Goal: Task Accomplishment & Management: Complete application form

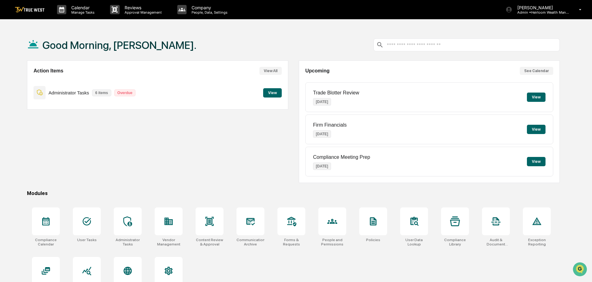
click at [271, 93] on button "View" at bounding box center [272, 92] width 19 height 9
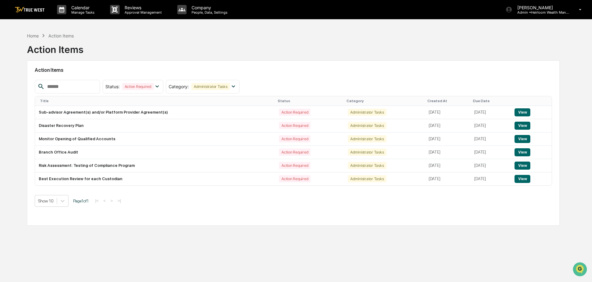
click at [26, 13] on link at bounding box center [33, 9] width 37 height 19
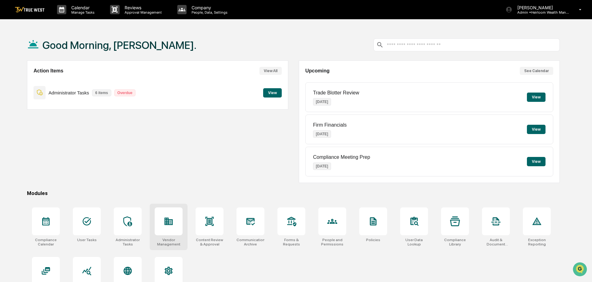
click at [170, 216] on div at bounding box center [169, 222] width 28 height 28
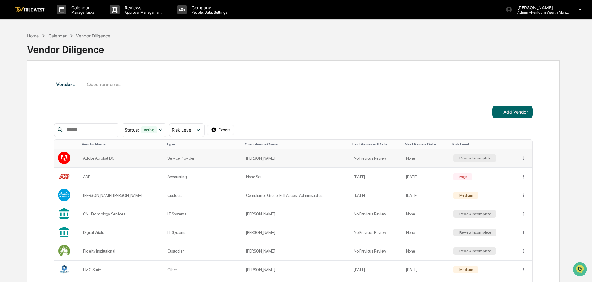
click at [105, 157] on div "Adobe Acrobat DC" at bounding box center [121, 158] width 77 height 5
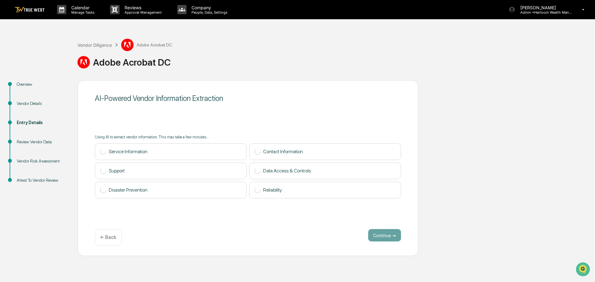
click at [26, 104] on div "Vendor Details" at bounding box center [42, 103] width 51 height 7
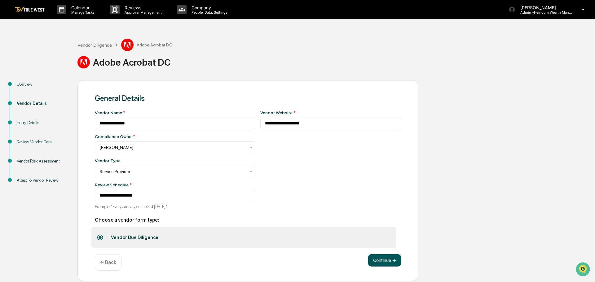
click at [382, 262] on button "Continue ➔" at bounding box center [384, 261] width 33 height 12
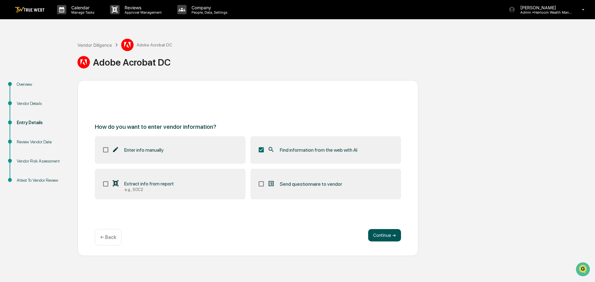
click at [382, 236] on button "Continue ➔" at bounding box center [384, 235] width 33 height 12
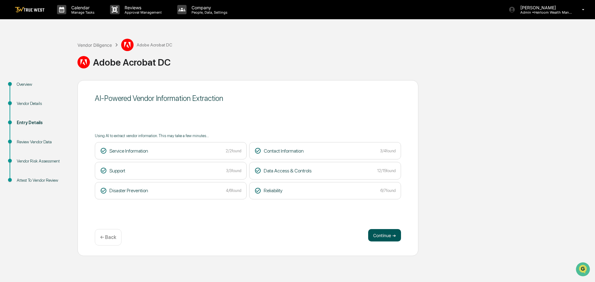
click at [381, 237] on button "Continue ➔" at bounding box center [384, 235] width 33 height 12
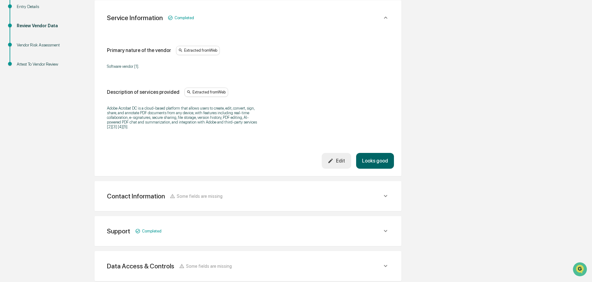
scroll to position [124, 0]
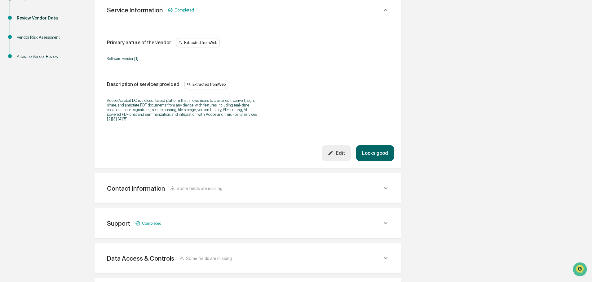
click at [380, 150] on button "Looks good" at bounding box center [375, 153] width 38 height 16
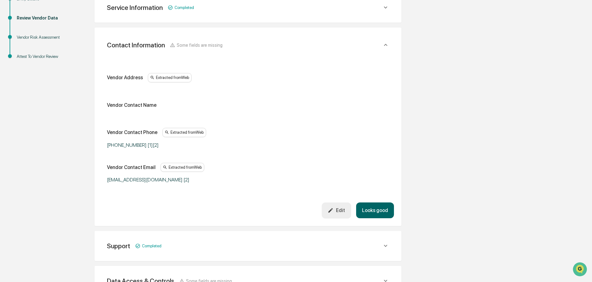
scroll to position [117, 0]
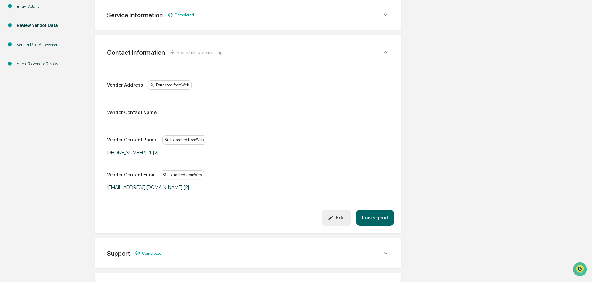
click at [382, 223] on button "Looks good" at bounding box center [375, 218] width 38 height 16
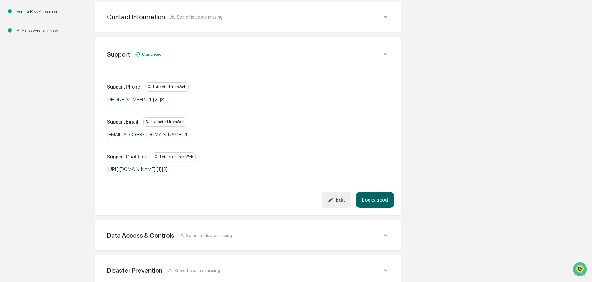
scroll to position [152, 0]
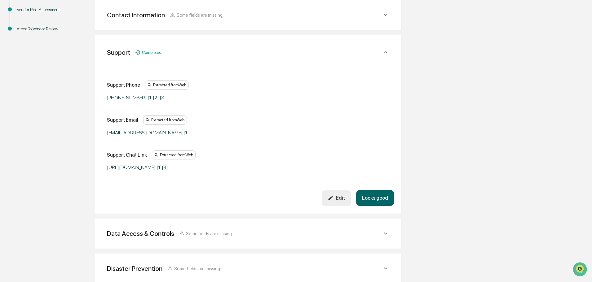
click at [375, 197] on button "Looks good" at bounding box center [375, 198] width 38 height 16
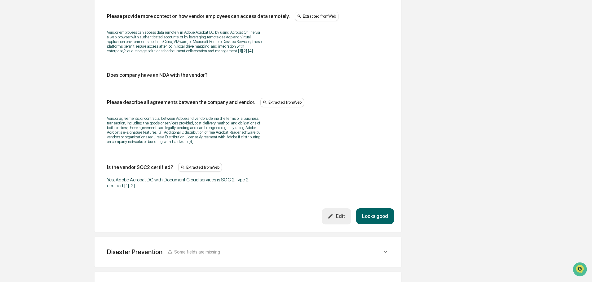
scroll to position [745, 0]
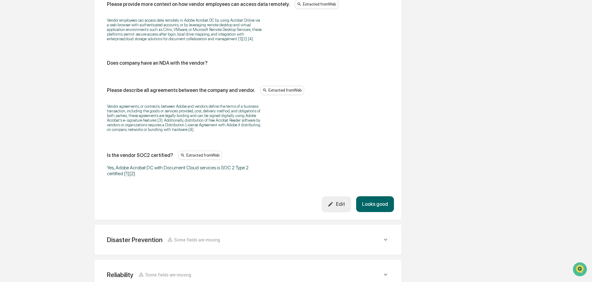
click at [373, 204] on button "Looks good" at bounding box center [375, 205] width 38 height 16
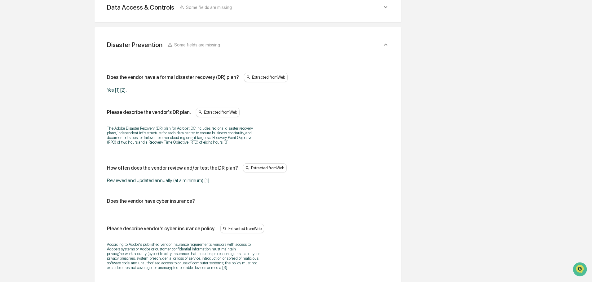
scroll to position [222, 0]
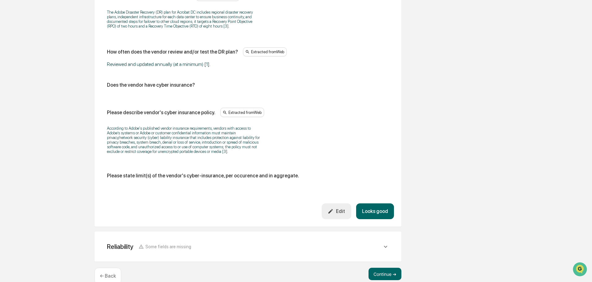
click at [382, 213] on button "Looks good" at bounding box center [375, 212] width 38 height 16
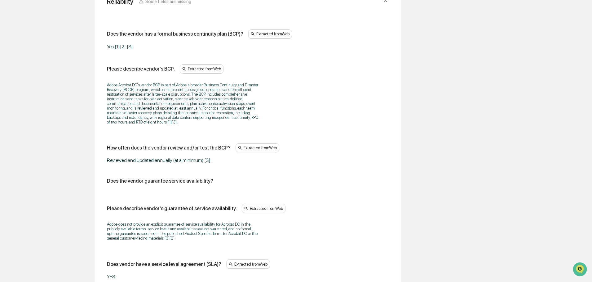
scroll to position [304, 0]
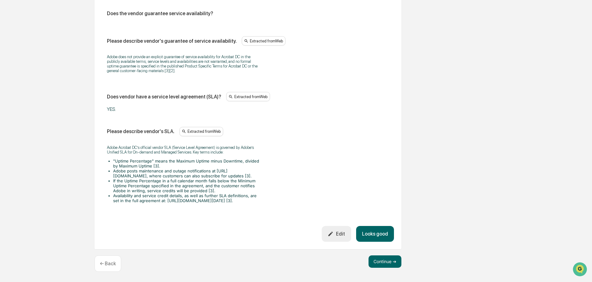
click at [378, 235] on button "Looks good" at bounding box center [375, 234] width 38 height 16
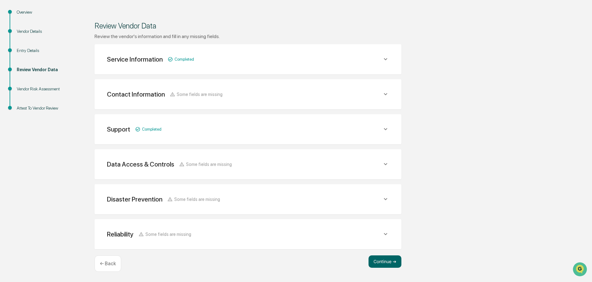
scroll to position [72, 0]
click at [386, 264] on button "Continue ➔" at bounding box center [385, 262] width 33 height 12
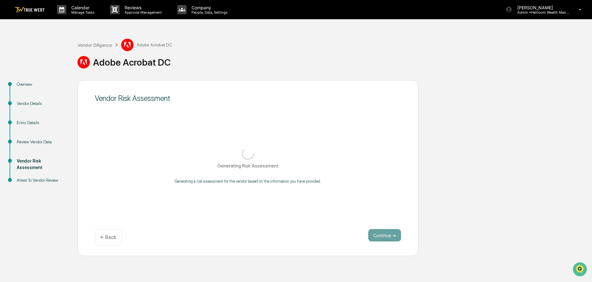
scroll to position [0, 0]
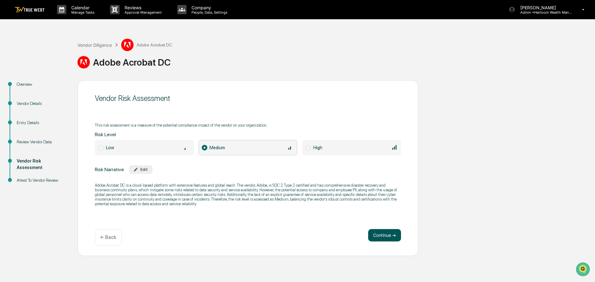
click at [387, 239] on button "Continue ➔" at bounding box center [384, 235] width 33 height 12
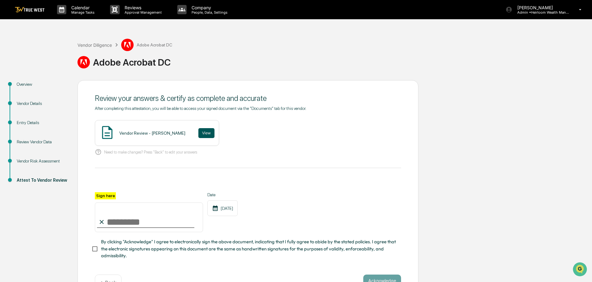
click at [205, 134] on button "View" at bounding box center [206, 133] width 16 height 10
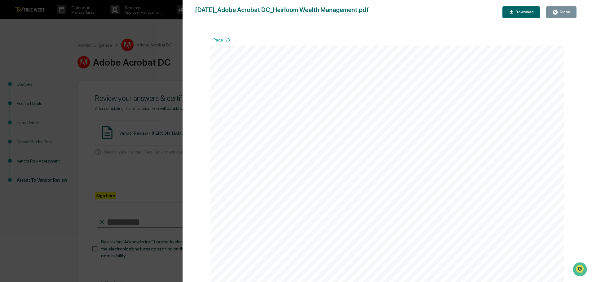
click at [563, 12] on div "Close" at bounding box center [564, 12] width 12 height 4
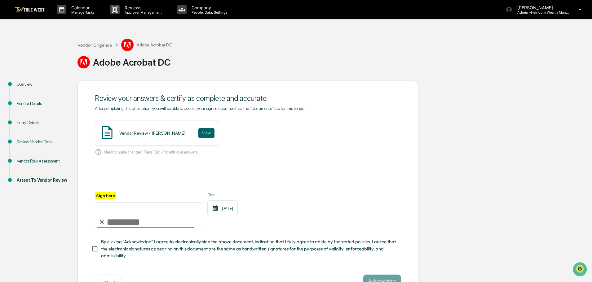
click at [174, 225] on input "Sign here" at bounding box center [149, 218] width 108 height 30
type input "**********"
click at [380, 279] on button "Acknowledge" at bounding box center [382, 281] width 38 height 12
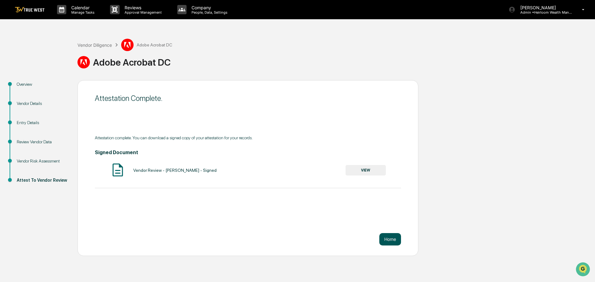
click at [392, 238] on button "Home" at bounding box center [390, 239] width 22 height 12
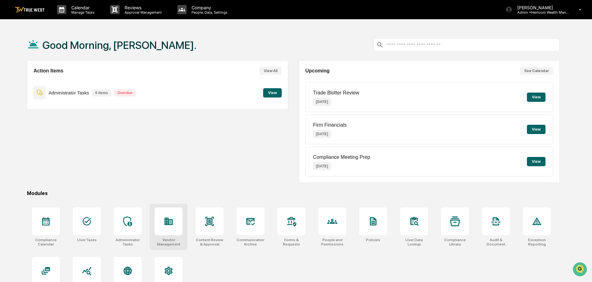
click at [168, 224] on icon at bounding box center [169, 221] width 8 height 7
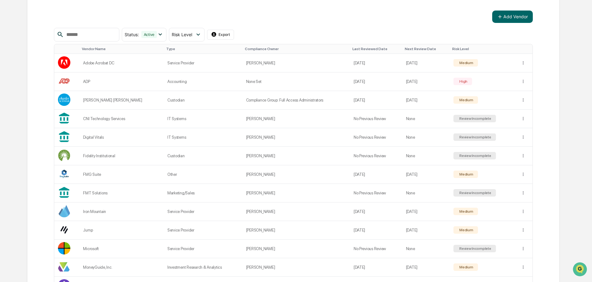
scroll to position [90, 0]
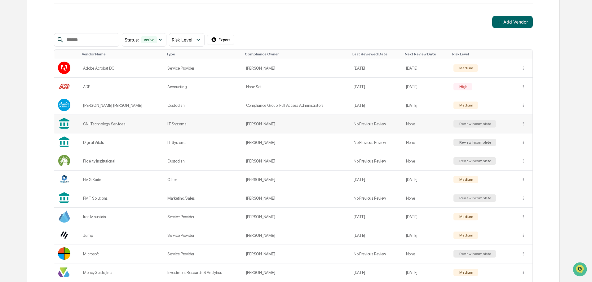
click at [209, 126] on td "IT Systems" at bounding box center [203, 124] width 79 height 19
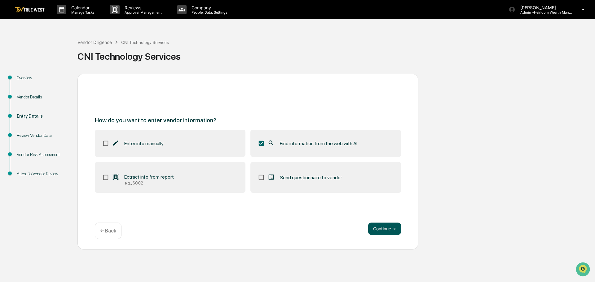
click at [383, 231] on button "Continue ➔" at bounding box center [384, 229] width 33 height 12
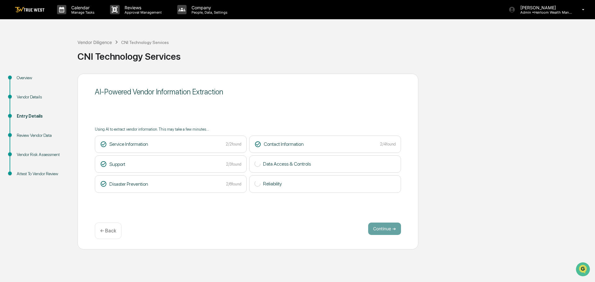
click at [343, 212] on div "AI-Powered Vendor Information Extraction Using AI to extract vendor information…" at bounding box center [248, 162] width 341 height 176
click at [386, 228] on button "Continue ➔" at bounding box center [384, 229] width 33 height 12
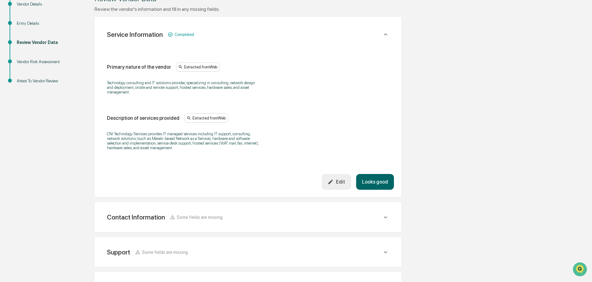
click at [377, 183] on button "Looks good" at bounding box center [375, 182] width 38 height 16
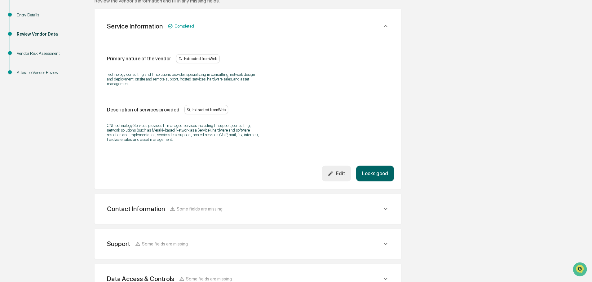
scroll to position [110, 0]
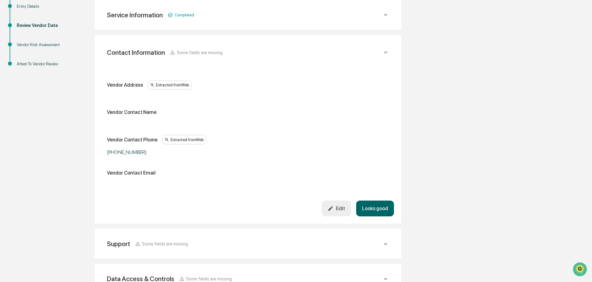
click at [341, 210] on div "Edit" at bounding box center [336, 209] width 17 height 6
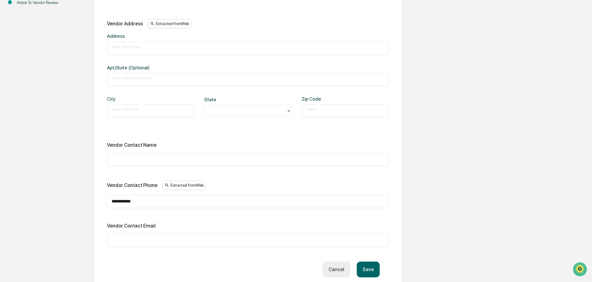
scroll to position [172, 0]
click at [148, 159] on input "text" at bounding box center [248, 159] width 273 height 6
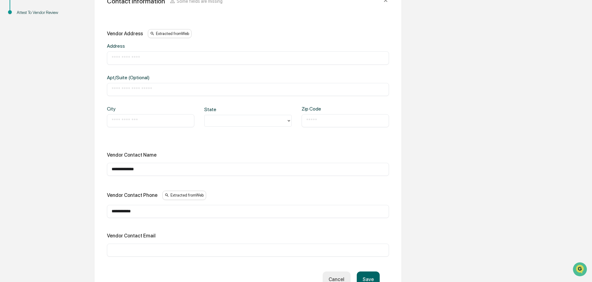
scroll to position [203, 0]
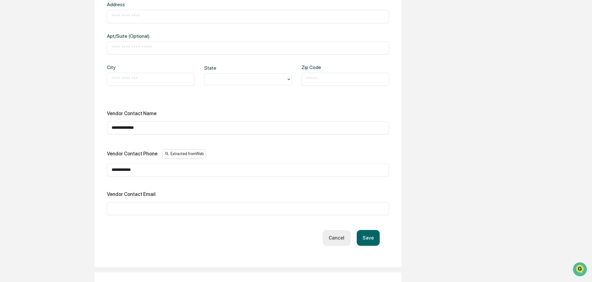
type input "**********"
click at [152, 18] on input "text" at bounding box center [248, 16] width 273 height 6
type input "**********"
type input "*******"
type input "**********"
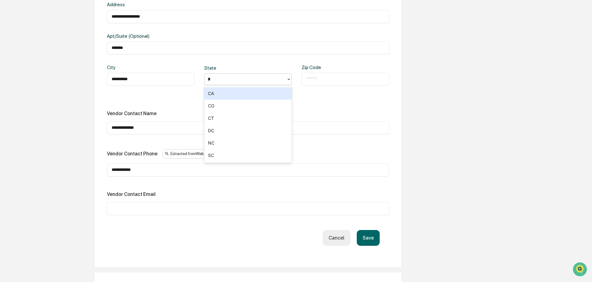
type input "**"
type input "*****"
click at [197, 115] on div "Vendor Contact Name" at bounding box center [248, 114] width 282 height 6
click at [181, 206] on input "text" at bounding box center [248, 209] width 273 height 6
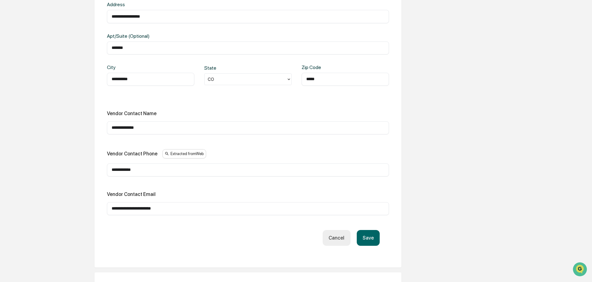
type input "**********"
click at [369, 237] on button "Save" at bounding box center [368, 238] width 23 height 16
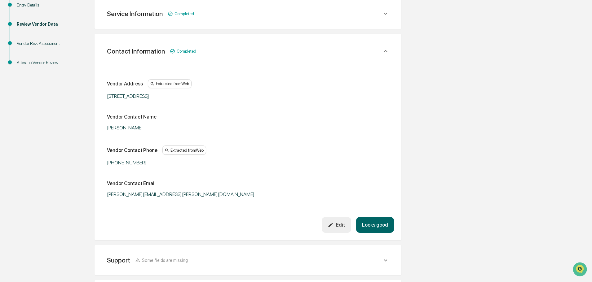
scroll to position [110, 0]
click at [375, 225] on button "Looks good" at bounding box center [375, 227] width 38 height 16
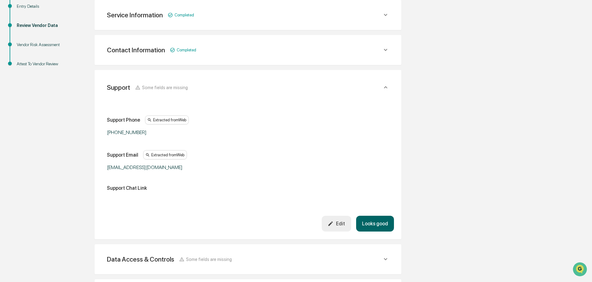
scroll to position [145, 0]
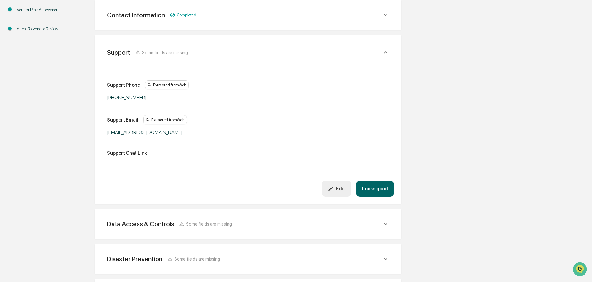
click at [373, 185] on button "Looks good" at bounding box center [375, 189] width 38 height 16
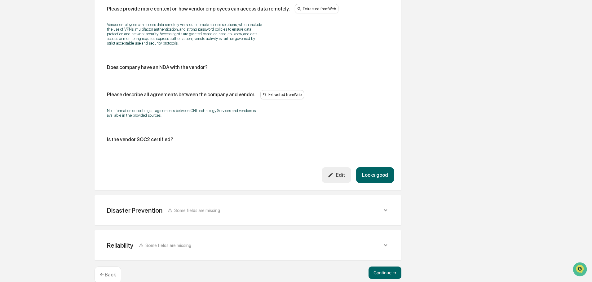
scroll to position [758, 0]
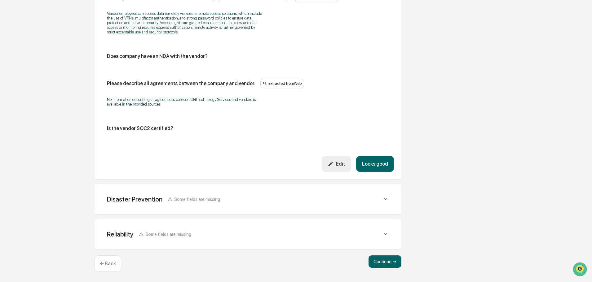
click at [373, 161] on button "Looks good" at bounding box center [375, 164] width 38 height 16
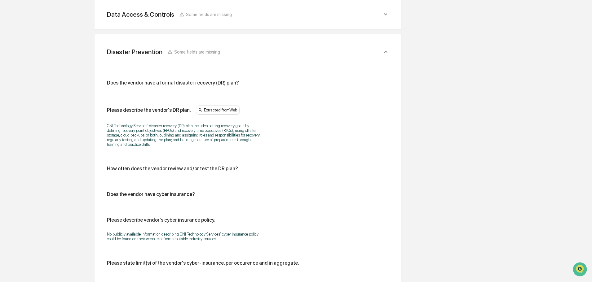
scroll to position [215, 0]
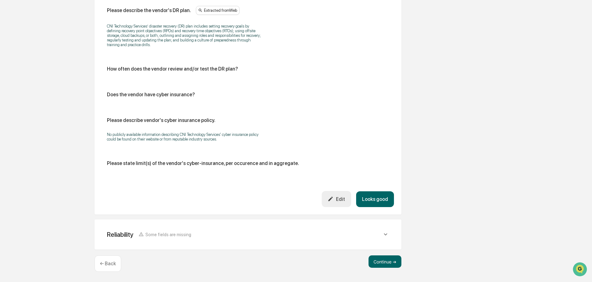
click at [382, 198] on button "Looks good" at bounding box center [375, 200] width 38 height 16
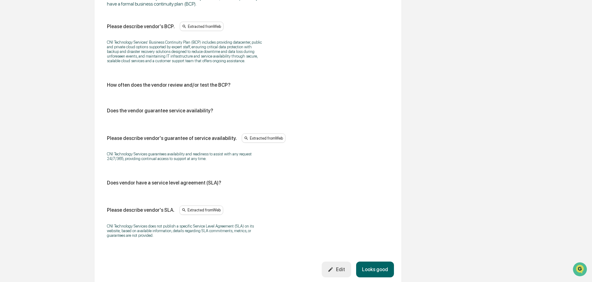
scroll to position [374, 0]
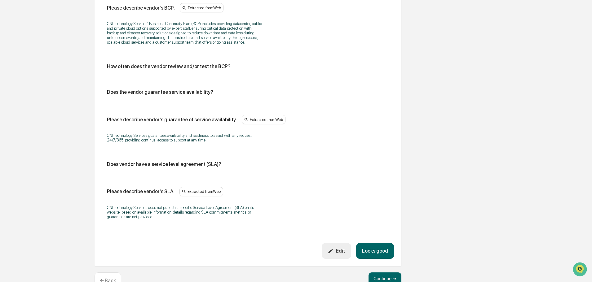
click at [375, 248] on button "Looks good" at bounding box center [375, 251] width 38 height 16
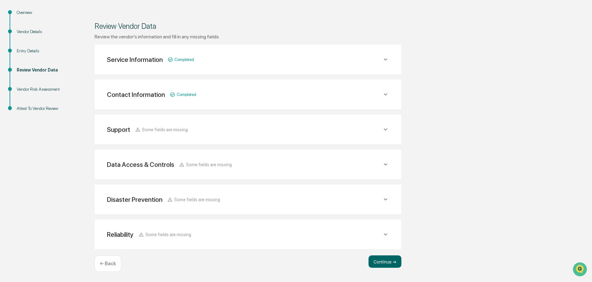
scroll to position [65, 0]
click at [384, 263] on button "Continue ➔" at bounding box center [385, 262] width 33 height 12
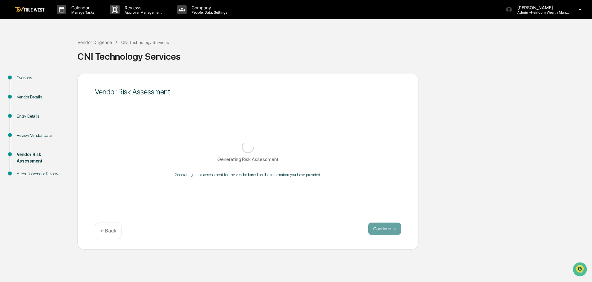
scroll to position [0, 0]
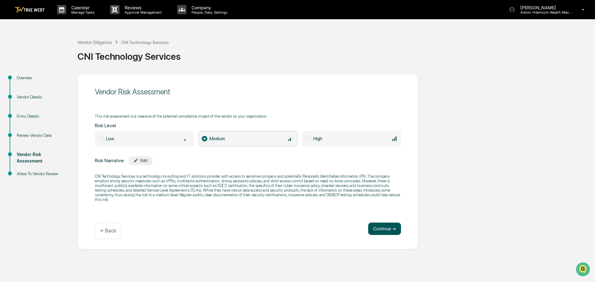
click at [384, 227] on button "Continue ➔" at bounding box center [384, 229] width 33 height 12
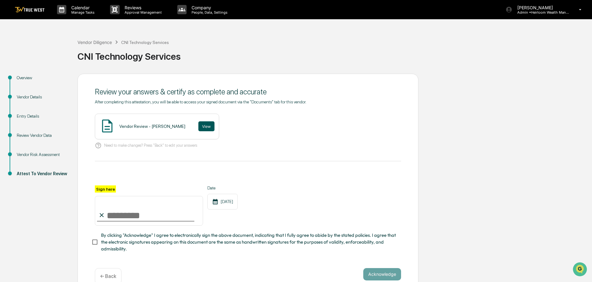
click at [207, 127] on button "View" at bounding box center [206, 127] width 16 height 10
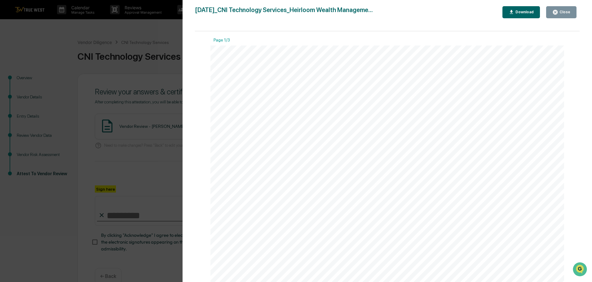
click at [562, 14] on div "Close" at bounding box center [564, 12] width 12 height 4
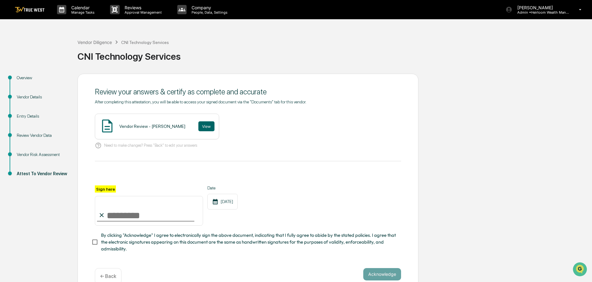
click at [159, 215] on input "Sign here" at bounding box center [149, 211] width 108 height 30
type input "**********"
click at [380, 276] on button "Acknowledge" at bounding box center [382, 274] width 38 height 12
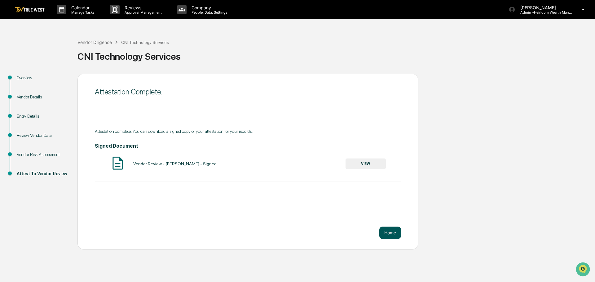
click at [396, 235] on button "Home" at bounding box center [390, 233] width 22 height 12
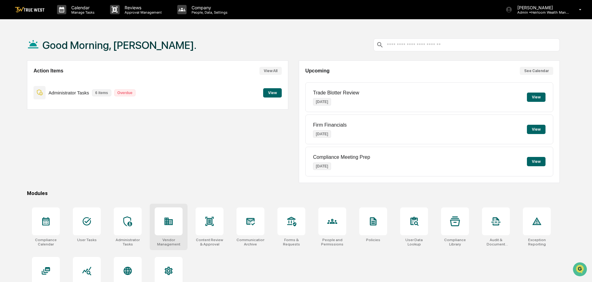
click at [167, 223] on icon at bounding box center [169, 221] width 8 height 7
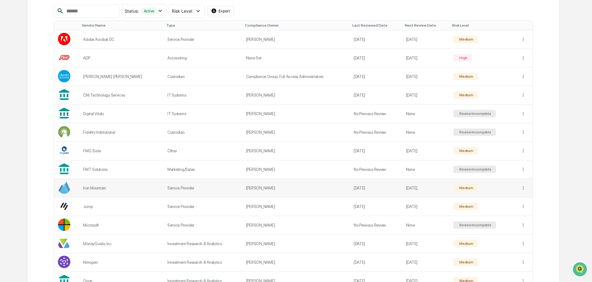
scroll to position [124, 0]
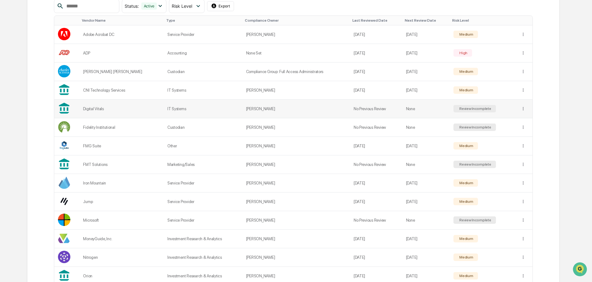
click at [192, 109] on td "IT Systems" at bounding box center [203, 109] width 79 height 19
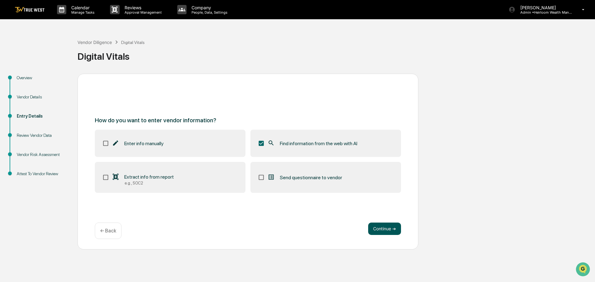
click at [381, 233] on button "Continue ➔" at bounding box center [384, 229] width 33 height 12
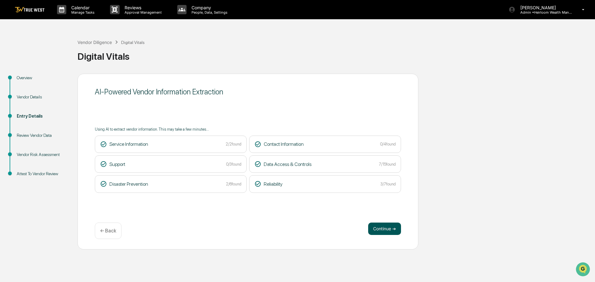
click at [382, 229] on button "Continue ➔" at bounding box center [384, 229] width 33 height 12
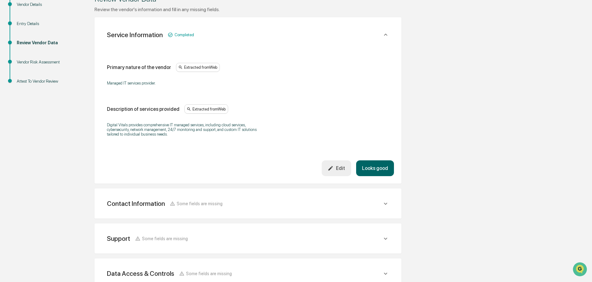
scroll to position [93, 0]
click at [381, 202] on div "Contact Information Some fields are missing" at bounding box center [244, 204] width 275 height 8
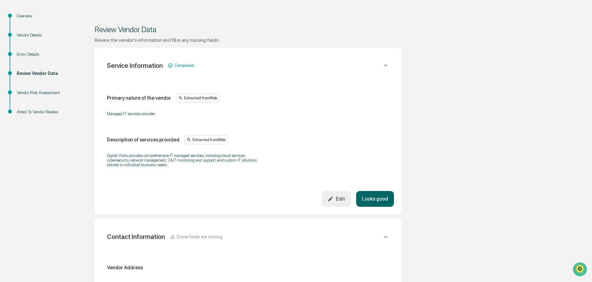
click at [374, 201] on button "Looks good" at bounding box center [375, 199] width 38 height 16
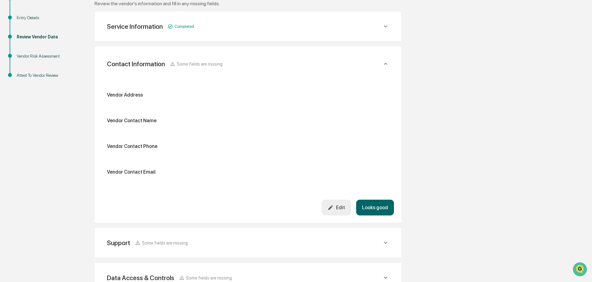
scroll to position [110, 0]
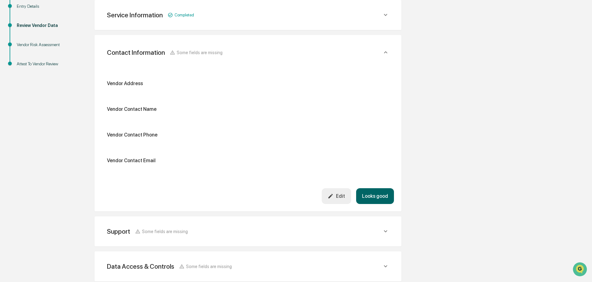
click at [332, 193] on button "Edit" at bounding box center [336, 196] width 29 height 16
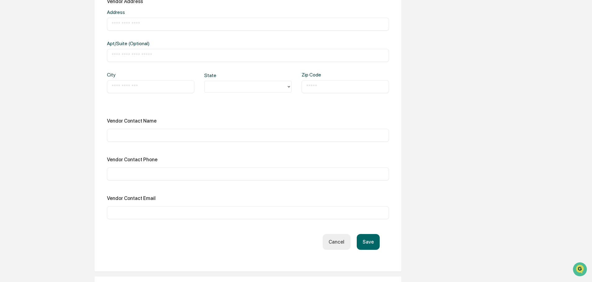
scroll to position [203, 0]
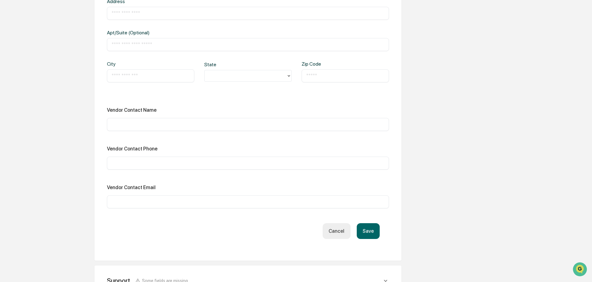
click at [136, 163] on input "text" at bounding box center [248, 163] width 273 height 6
type input "**********"
click at [146, 124] on input "text" at bounding box center [248, 125] width 273 height 6
type input "**********"
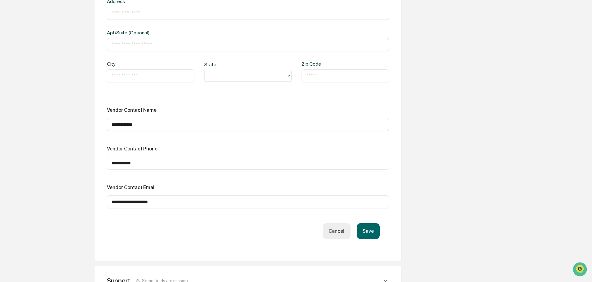
click at [366, 232] on button "Save" at bounding box center [368, 232] width 23 height 16
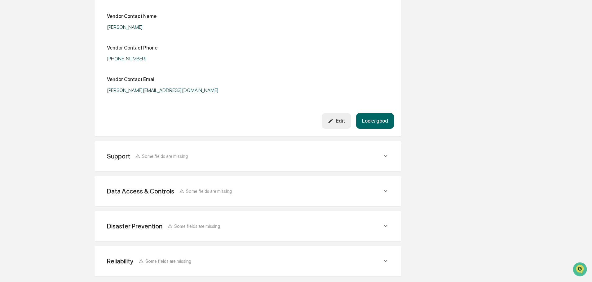
click at [375, 117] on button "Looks good" at bounding box center [375, 121] width 38 height 16
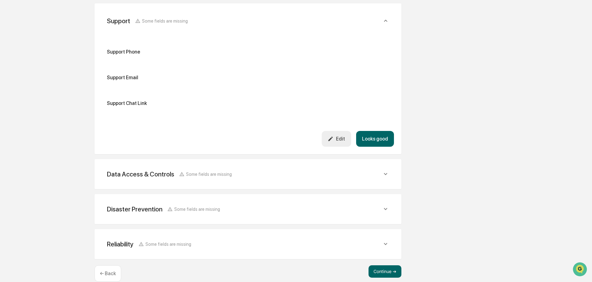
scroll to position [187, 0]
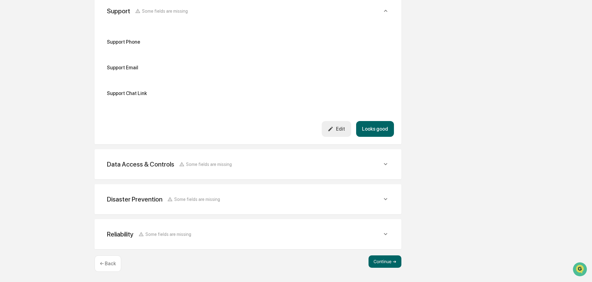
click at [385, 162] on icon at bounding box center [385, 164] width 7 height 7
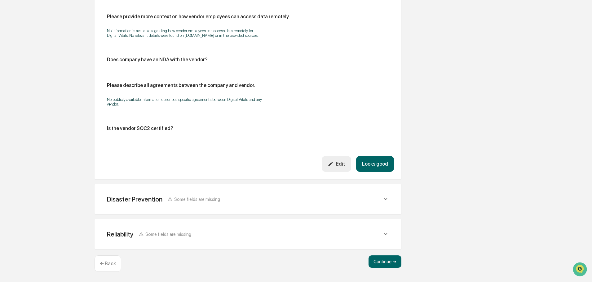
scroll to position [741, 0]
click at [386, 201] on icon at bounding box center [385, 199] width 7 height 7
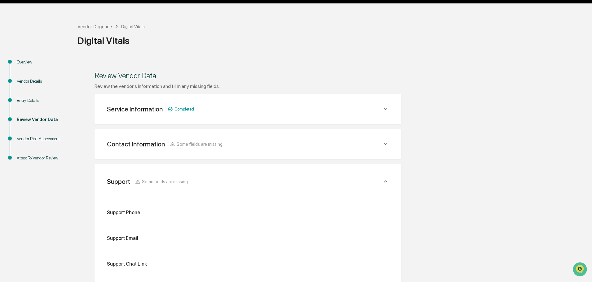
scroll to position [0, 0]
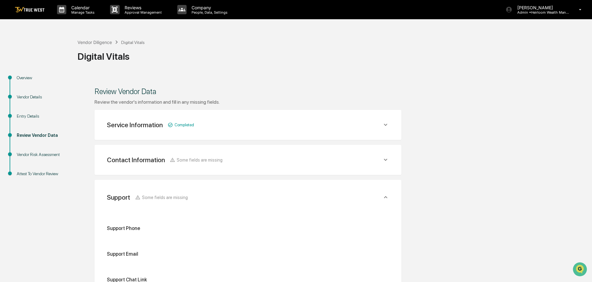
click at [27, 10] on img at bounding box center [30, 10] width 30 height 6
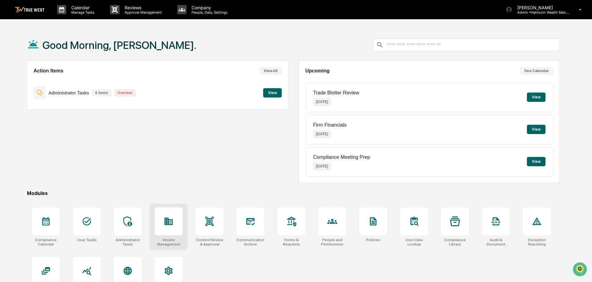
click at [167, 213] on div at bounding box center [169, 222] width 28 height 28
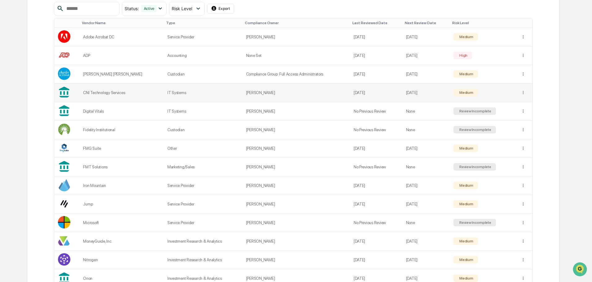
scroll to position [124, 0]
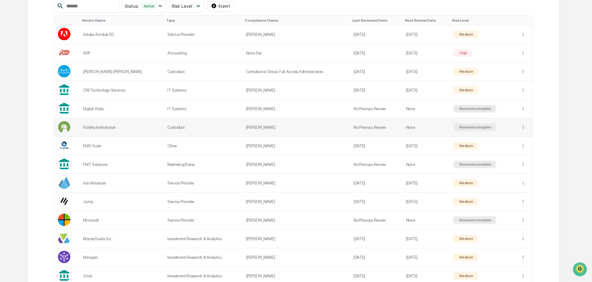
click at [196, 130] on td "Custodian" at bounding box center [203, 127] width 79 height 19
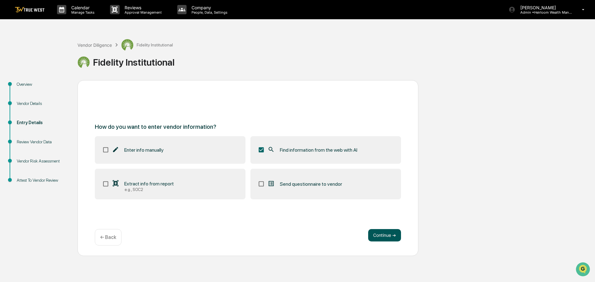
click at [386, 237] on button "Continue ➔" at bounding box center [384, 235] width 33 height 12
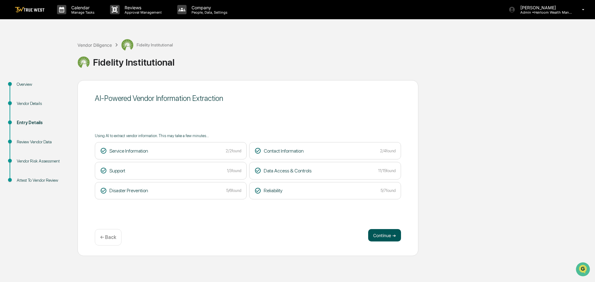
click at [383, 237] on button "Continue ➔" at bounding box center [384, 235] width 33 height 12
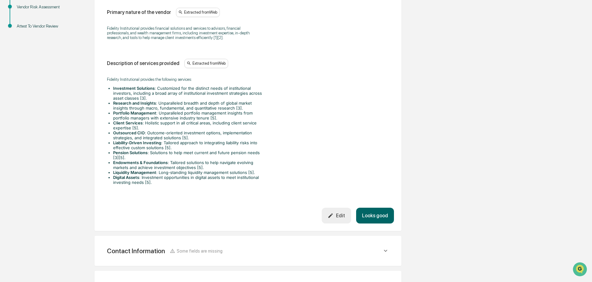
scroll to position [155, 0]
click at [382, 214] on button "Looks good" at bounding box center [375, 215] width 38 height 16
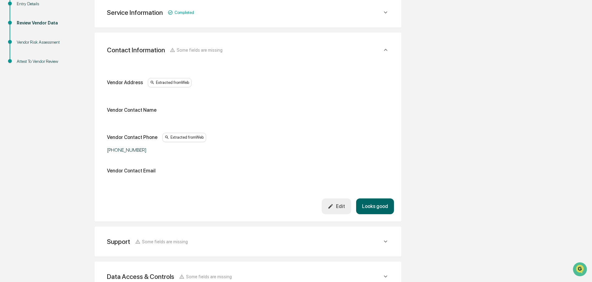
scroll to position [117, 0]
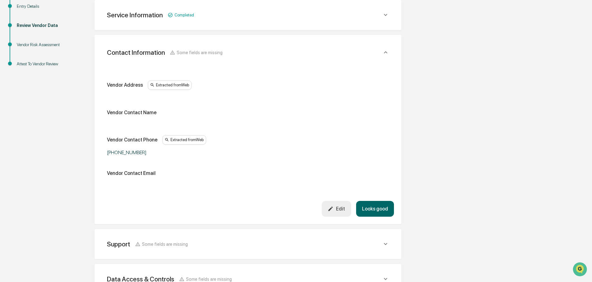
click at [374, 209] on button "Looks good" at bounding box center [375, 209] width 38 height 16
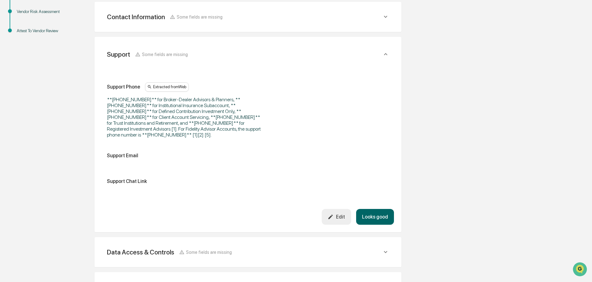
scroll to position [152, 0]
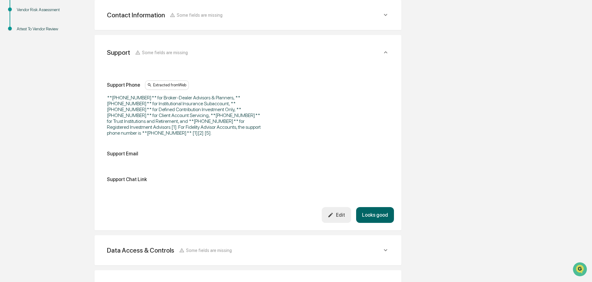
click at [373, 215] on button "Looks good" at bounding box center [375, 215] width 38 height 16
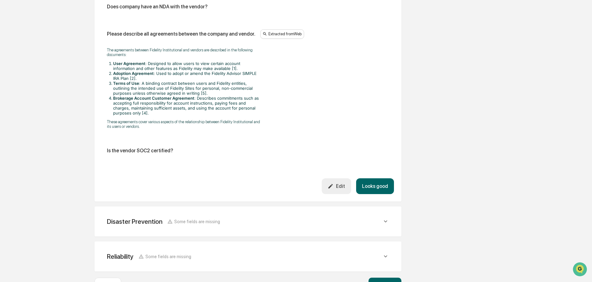
scroll to position [807, 0]
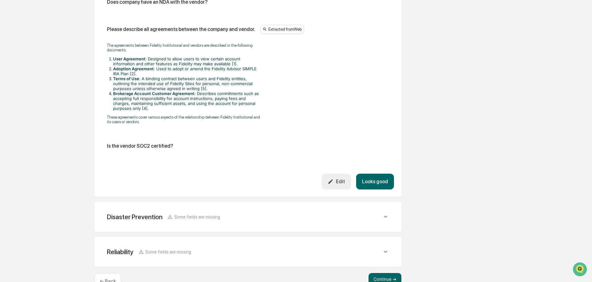
click at [373, 176] on button "Looks good" at bounding box center [375, 182] width 38 height 16
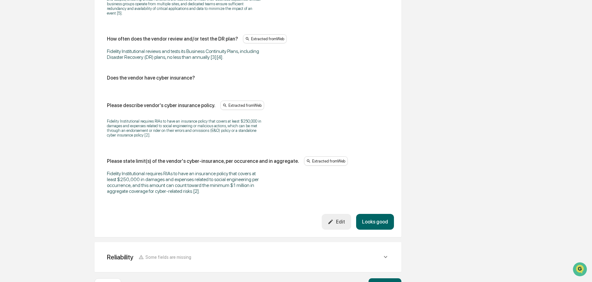
scroll to position [419, 0]
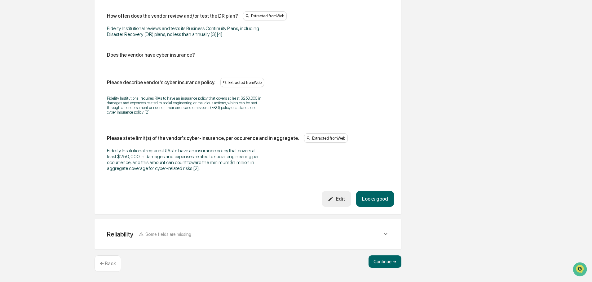
click at [381, 199] on button "Looks good" at bounding box center [375, 199] width 38 height 16
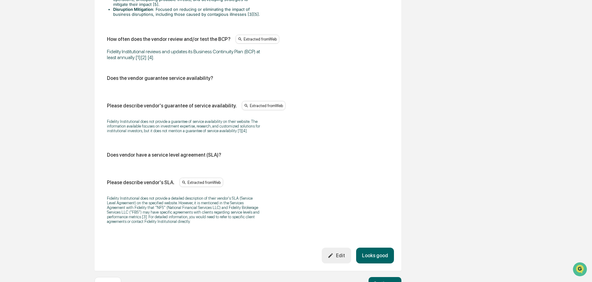
scroll to position [454, 0]
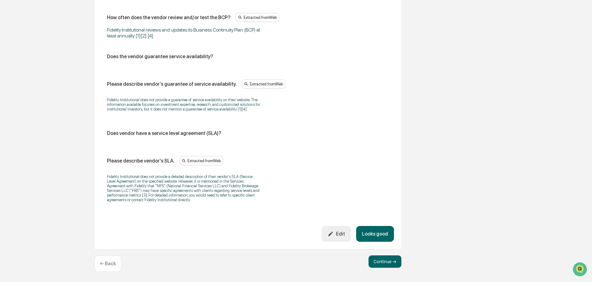
click at [373, 233] on button "Looks good" at bounding box center [375, 234] width 38 height 16
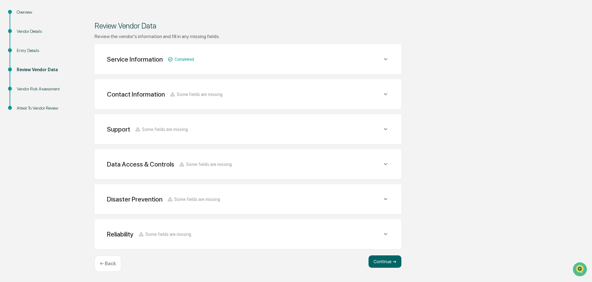
scroll to position [72, 0]
click at [379, 262] on button "Continue ➔" at bounding box center [385, 262] width 33 height 12
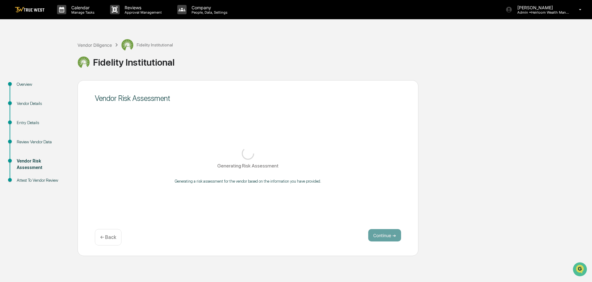
scroll to position [0, 0]
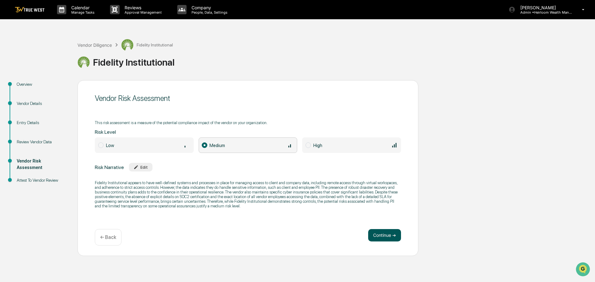
click at [386, 235] on button "Continue ➔" at bounding box center [384, 235] width 33 height 12
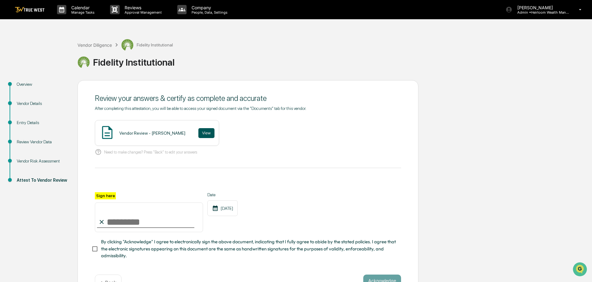
click at [200, 133] on button "View" at bounding box center [206, 133] width 16 height 10
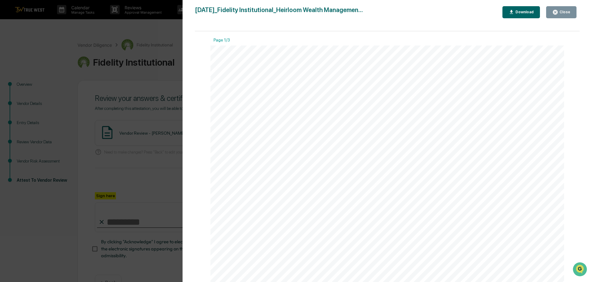
click at [564, 11] on div "Close" at bounding box center [564, 12] width 12 height 4
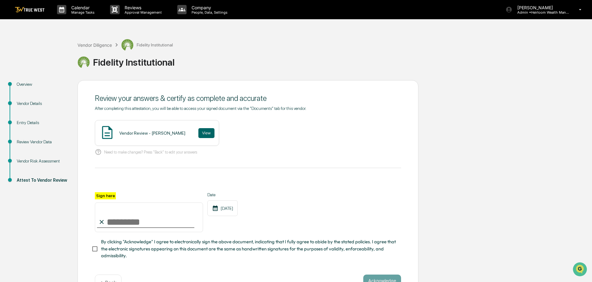
click at [159, 226] on input "Sign here" at bounding box center [149, 218] width 108 height 30
type input "**********"
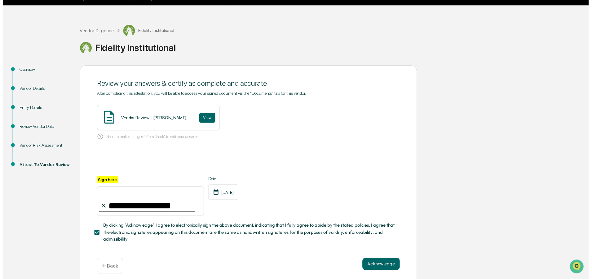
scroll to position [21, 0]
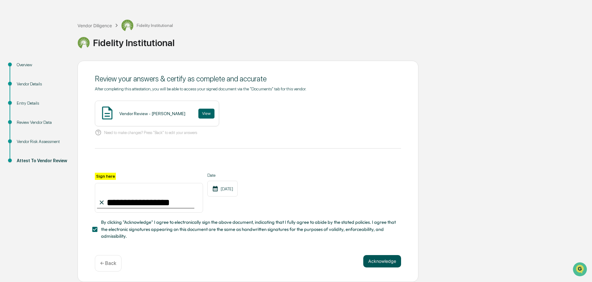
click at [383, 263] on button "Acknowledge" at bounding box center [382, 261] width 38 height 12
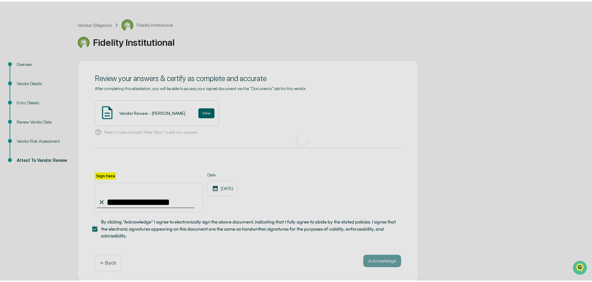
scroll to position [0, 0]
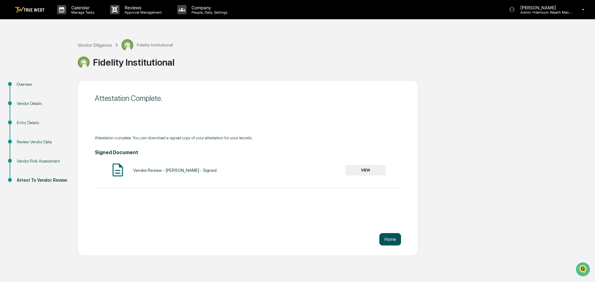
click at [390, 238] on button "Home" at bounding box center [390, 239] width 22 height 12
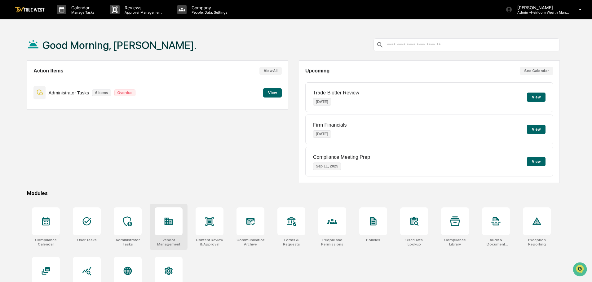
click at [167, 226] on icon at bounding box center [169, 222] width 10 height 10
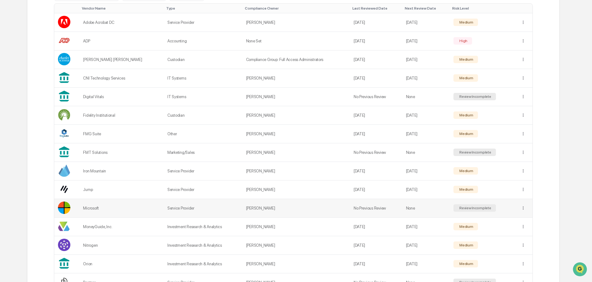
scroll to position [155, 0]
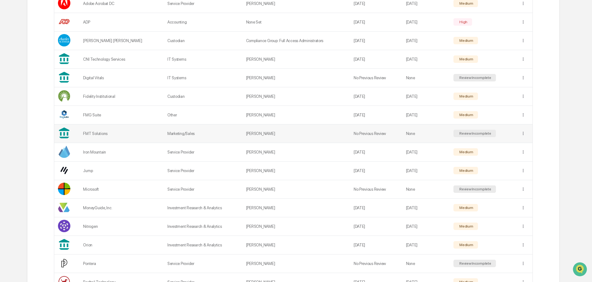
click at [184, 133] on td "Marketing/Sales" at bounding box center [203, 134] width 79 height 19
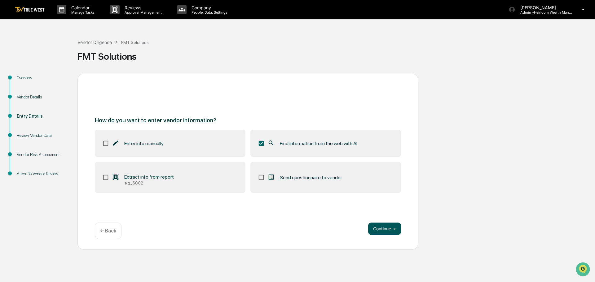
click at [391, 231] on button "Continue ➔" at bounding box center [384, 229] width 33 height 12
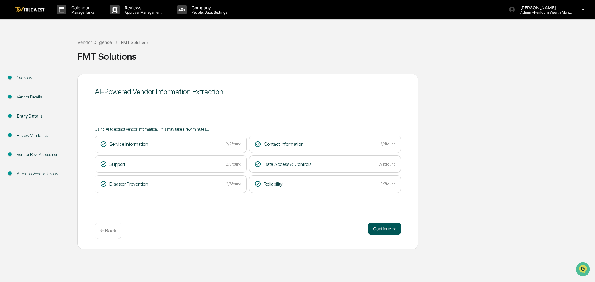
click at [388, 228] on button "Continue ➔" at bounding box center [384, 229] width 33 height 12
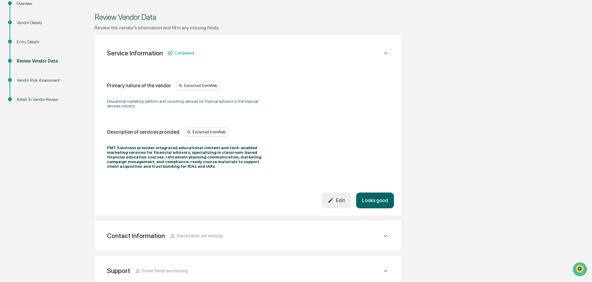
scroll to position [93, 0]
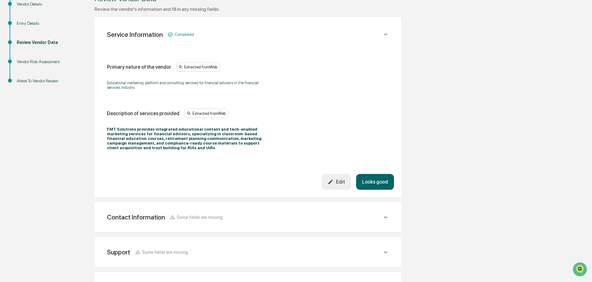
click at [371, 175] on button "Looks good" at bounding box center [375, 182] width 38 height 16
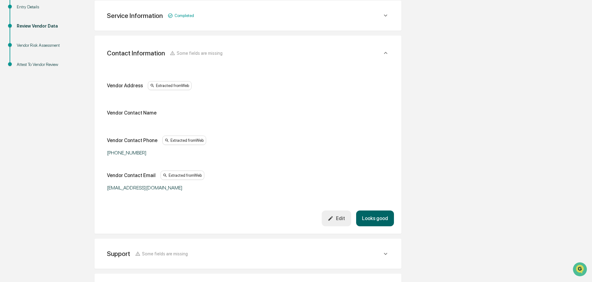
scroll to position [124, 0]
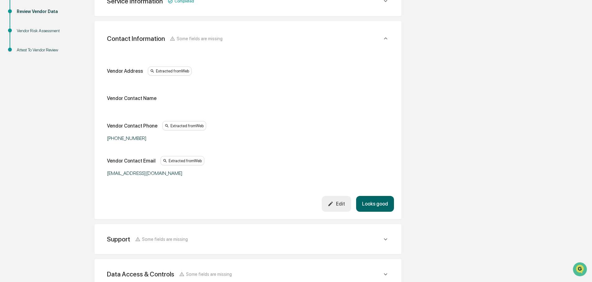
click at [374, 203] on button "Looks good" at bounding box center [375, 204] width 38 height 16
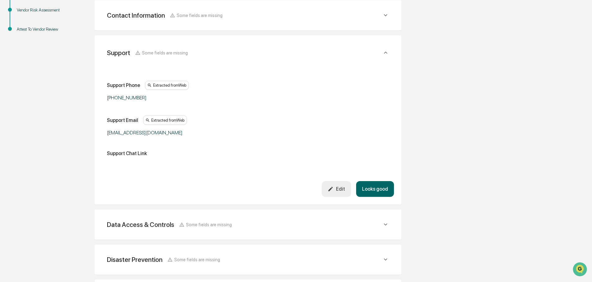
scroll to position [145, 0]
click at [381, 192] on button "Looks good" at bounding box center [375, 189] width 38 height 16
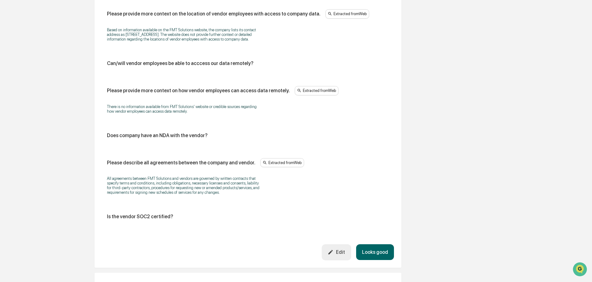
scroll to position [583, 0]
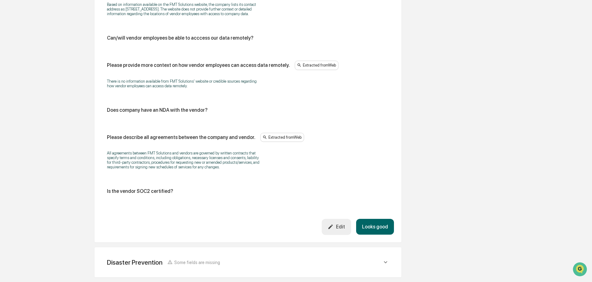
click at [380, 230] on button "Looks good" at bounding box center [375, 227] width 38 height 16
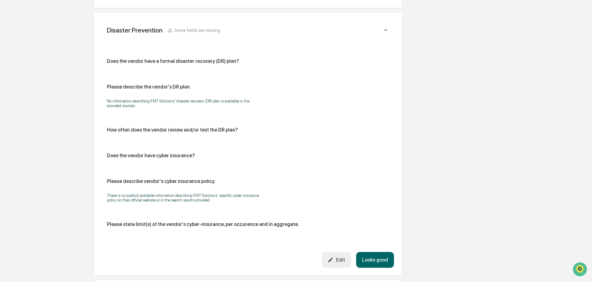
scroll to position [277, 0]
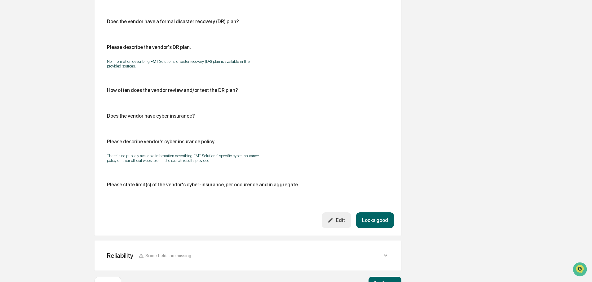
click at [375, 218] on button "Looks good" at bounding box center [375, 221] width 38 height 16
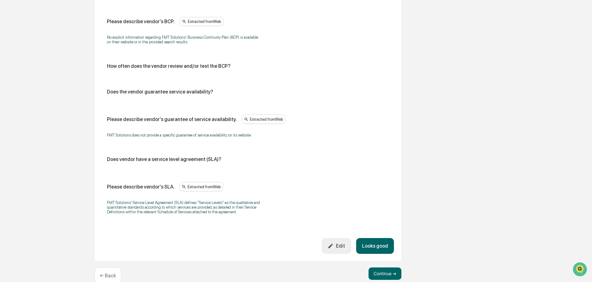
scroll to position [343, 0]
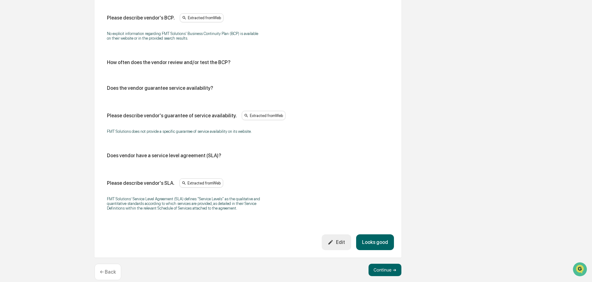
click at [383, 241] on button "Looks good" at bounding box center [375, 243] width 38 height 16
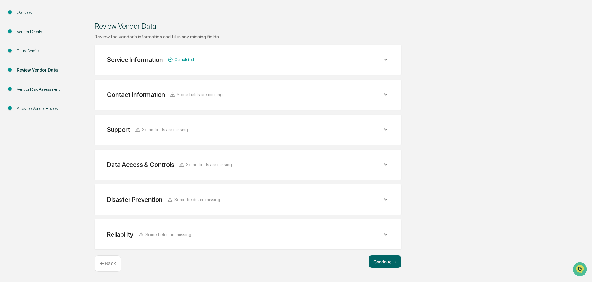
scroll to position [65, 0]
click at [374, 259] on button "Continue ➔" at bounding box center [385, 262] width 33 height 12
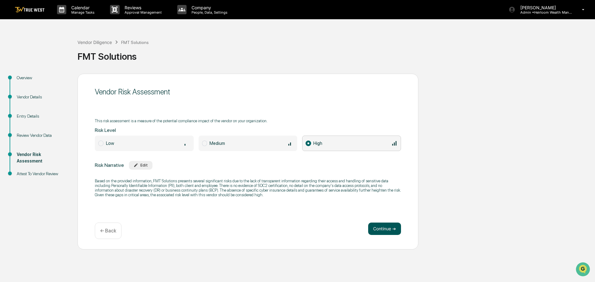
click at [388, 227] on button "Continue ➔" at bounding box center [384, 229] width 33 height 12
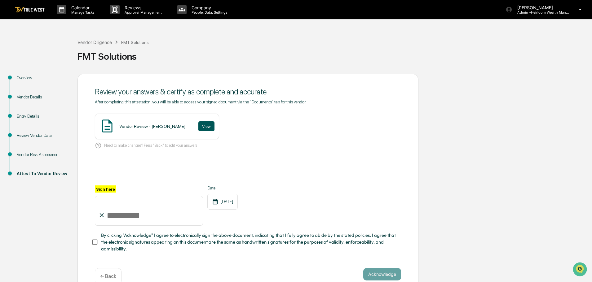
click at [205, 125] on button "View" at bounding box center [206, 127] width 16 height 10
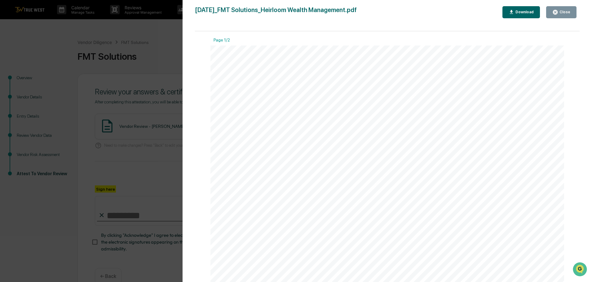
click at [564, 13] on div "Close" at bounding box center [564, 12] width 12 height 4
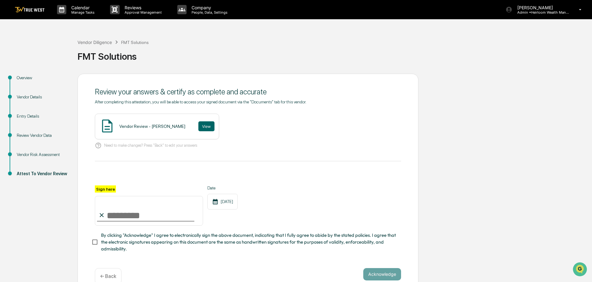
click at [126, 217] on input "Sign here" at bounding box center [149, 211] width 108 height 30
type input "**********"
click at [390, 275] on button "Acknowledge" at bounding box center [382, 274] width 38 height 12
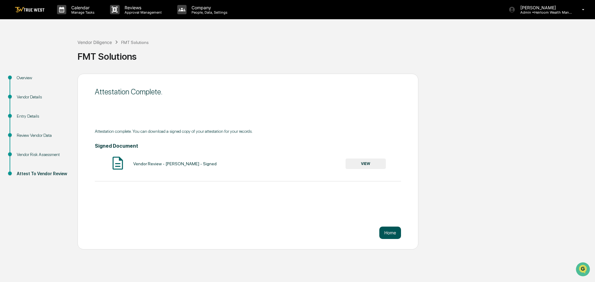
click at [393, 234] on button "Home" at bounding box center [390, 233] width 22 height 12
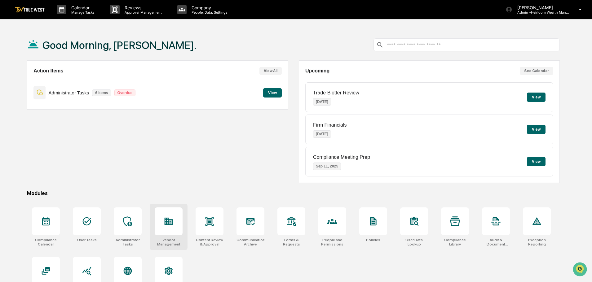
click at [164, 222] on icon at bounding box center [169, 222] width 10 height 10
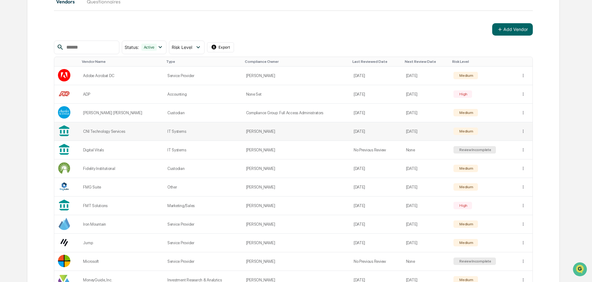
scroll to position [93, 0]
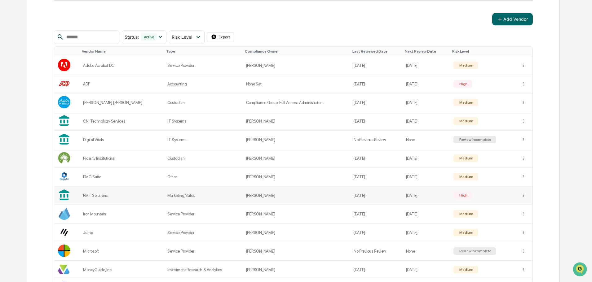
click at [277, 195] on td "[PERSON_NAME]" at bounding box center [296, 196] width 108 height 19
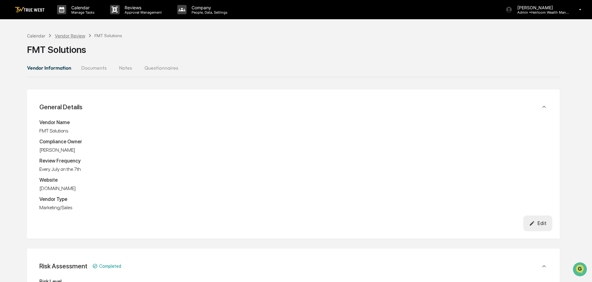
click at [72, 36] on div "Vendor Review" at bounding box center [70, 35] width 30 height 5
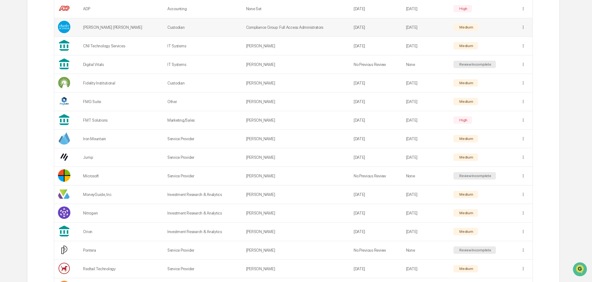
scroll to position [186, 0]
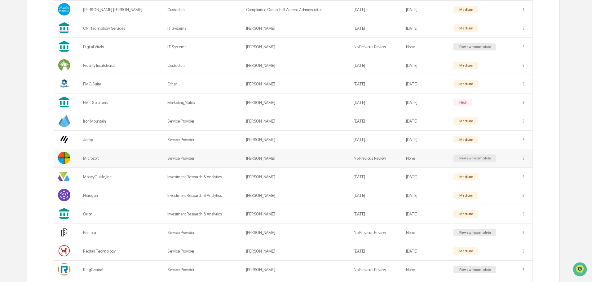
click at [180, 155] on td "Service Provider" at bounding box center [203, 158] width 79 height 19
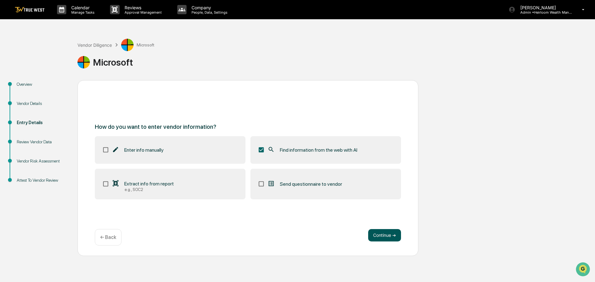
click at [383, 237] on button "Continue ➔" at bounding box center [384, 235] width 33 height 12
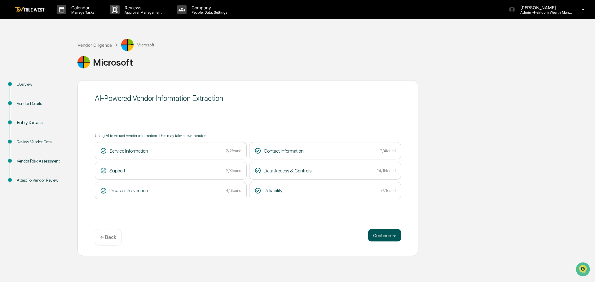
click at [382, 236] on button "Continue ➔" at bounding box center [384, 235] width 33 height 12
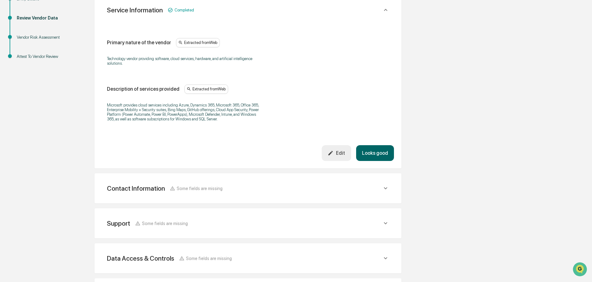
click at [383, 153] on button "Looks good" at bounding box center [375, 153] width 38 height 16
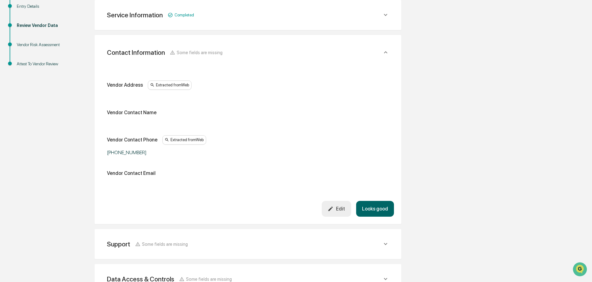
click at [372, 208] on button "Looks good" at bounding box center [375, 209] width 38 height 16
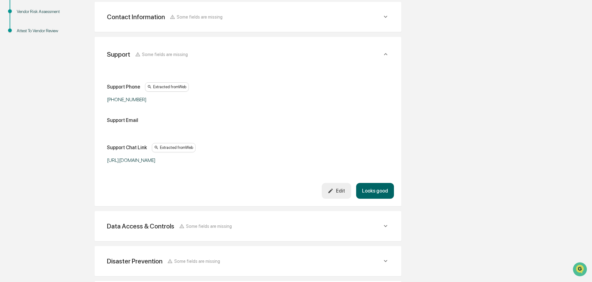
scroll to position [152, 0]
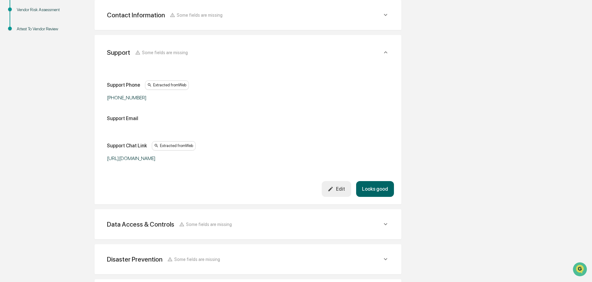
click at [375, 188] on button "Looks good" at bounding box center [375, 189] width 38 height 16
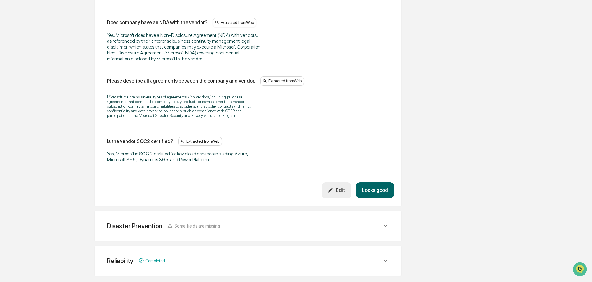
scroll to position [838, 0]
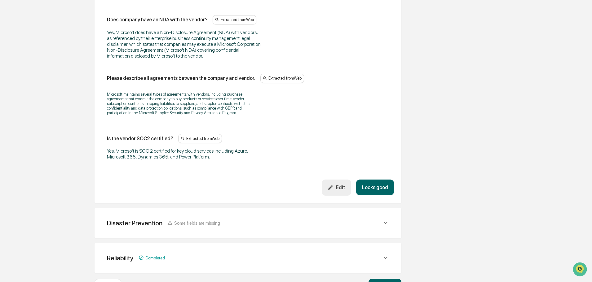
click at [378, 188] on button "Looks good" at bounding box center [375, 188] width 38 height 16
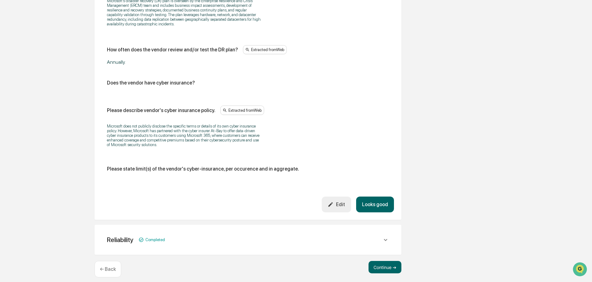
scroll to position [363, 0]
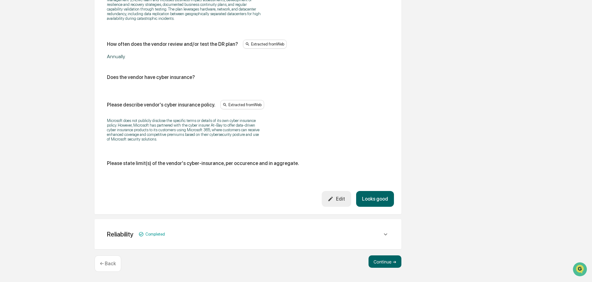
click at [370, 199] on button "Looks good" at bounding box center [375, 199] width 38 height 16
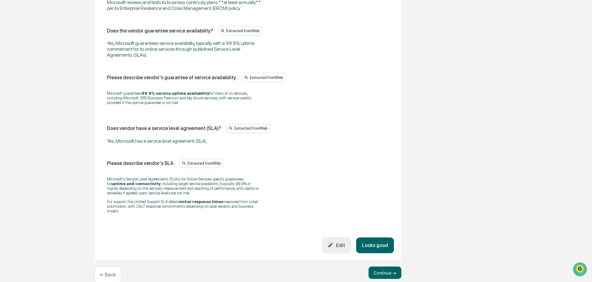
scroll to position [463, 0]
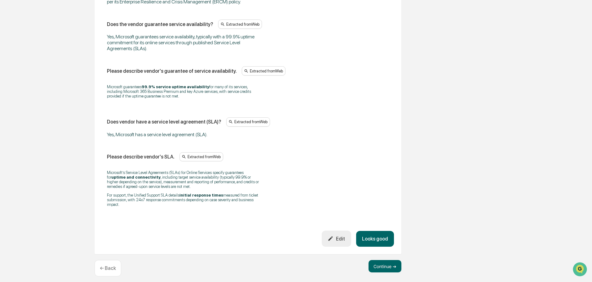
click at [383, 237] on button "Looks good" at bounding box center [375, 239] width 38 height 16
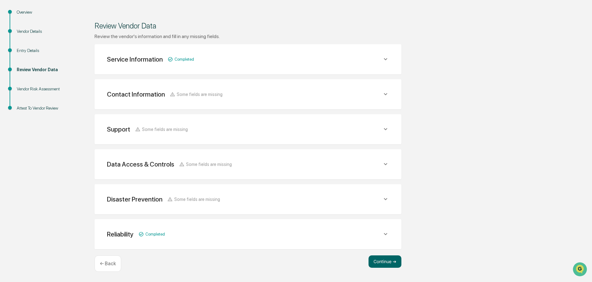
scroll to position [72, 0]
click at [385, 263] on button "Continue ➔" at bounding box center [385, 262] width 33 height 12
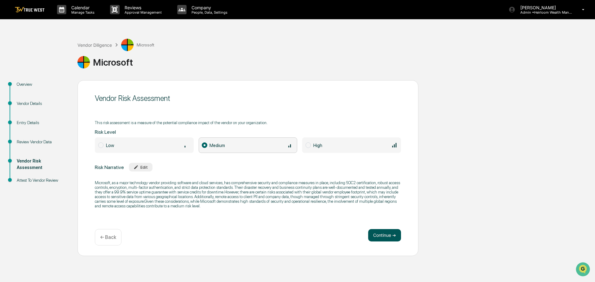
click at [388, 235] on button "Continue ➔" at bounding box center [384, 235] width 33 height 12
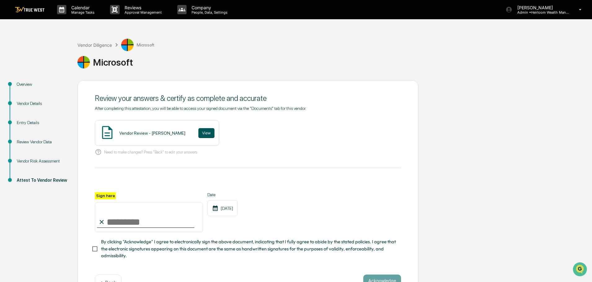
click at [203, 135] on button "View" at bounding box center [206, 133] width 16 height 10
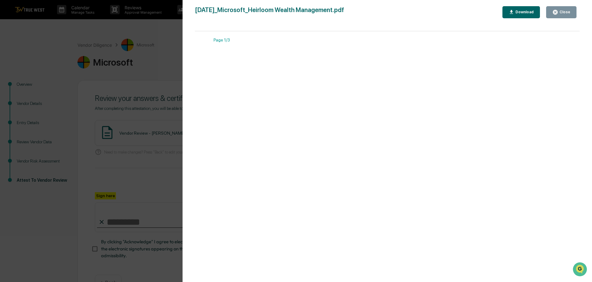
click at [562, 10] on div "Close" at bounding box center [561, 12] width 18 height 6
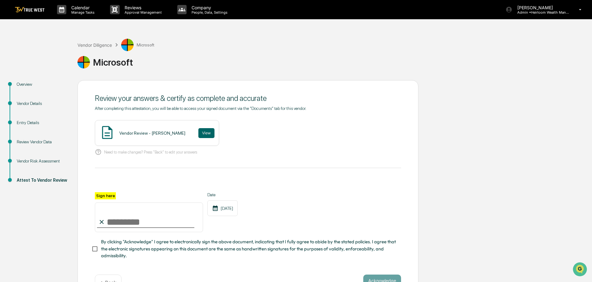
click at [152, 223] on input "Sign here" at bounding box center [149, 218] width 108 height 30
type input "**********"
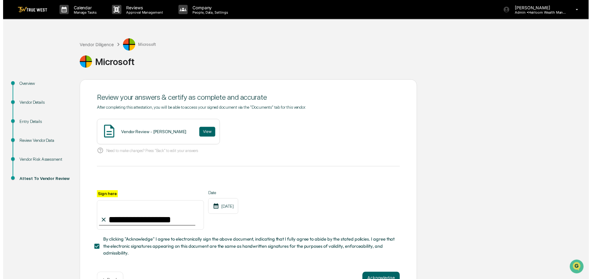
scroll to position [21, 0]
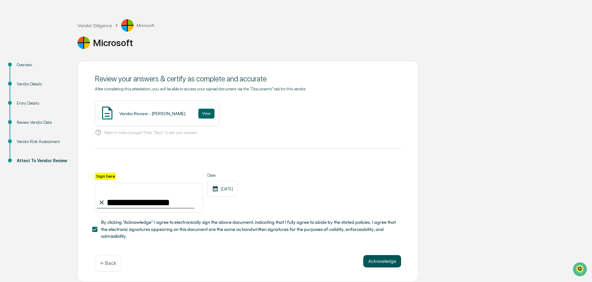
click at [380, 261] on button "Acknowledge" at bounding box center [382, 261] width 38 height 12
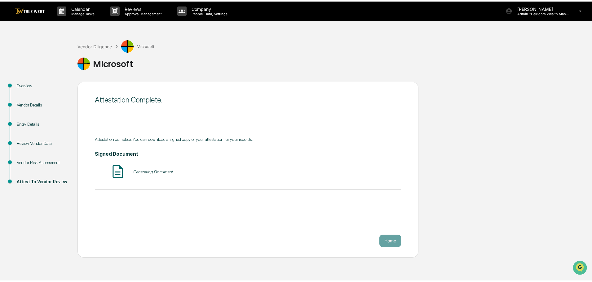
scroll to position [0, 0]
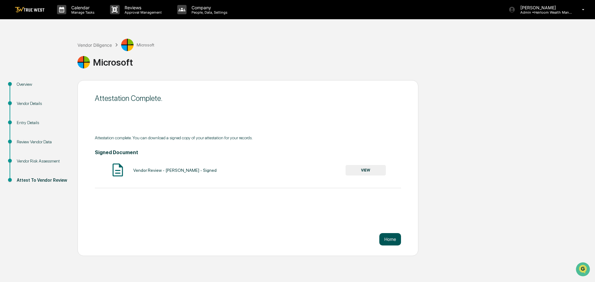
click at [394, 239] on button "Home" at bounding box center [390, 239] width 22 height 12
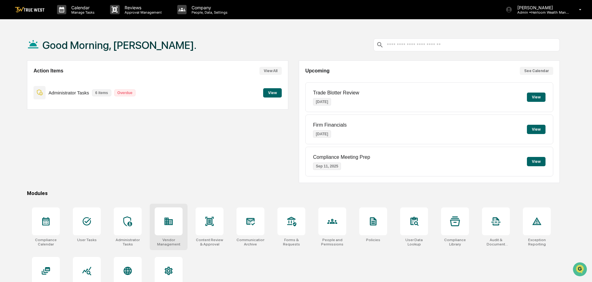
click at [169, 218] on icon at bounding box center [169, 222] width 10 height 10
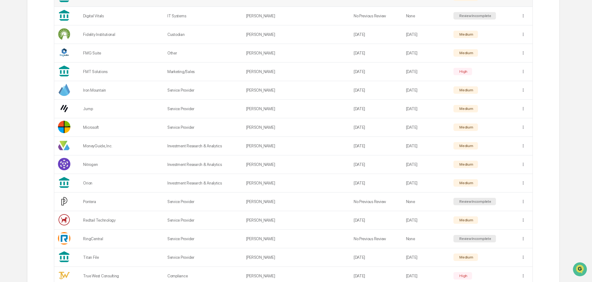
scroll to position [248, 0]
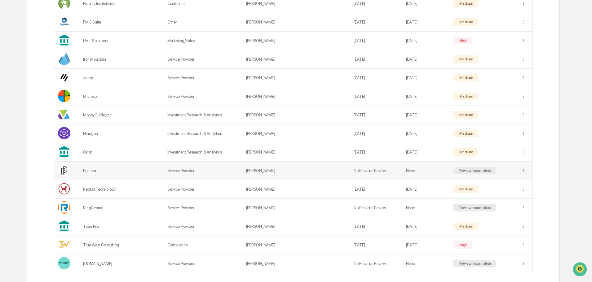
click at [228, 173] on td "Service Provider" at bounding box center [203, 171] width 79 height 19
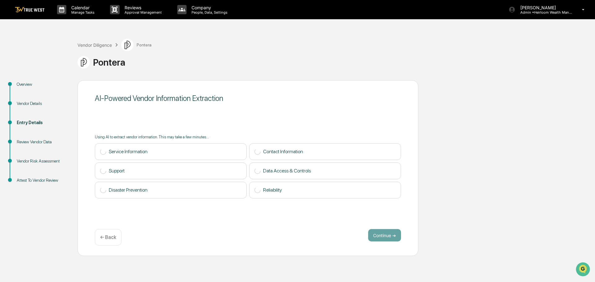
click at [31, 100] on div "Overview" at bounding box center [42, 91] width 61 height 19
click at [31, 103] on div "Vendor Details" at bounding box center [42, 103] width 51 height 7
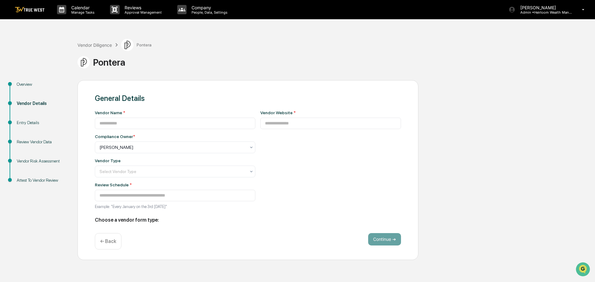
type input "*******"
type input "**********"
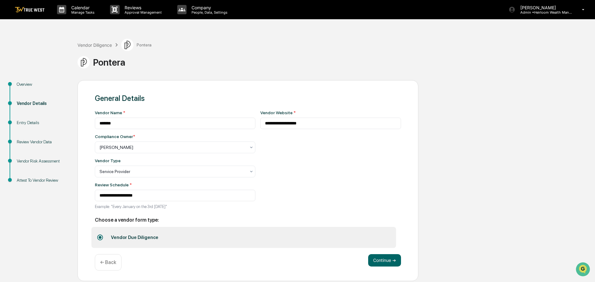
click at [310, 199] on div "**********" at bounding box center [330, 161] width 141 height 103
click at [387, 261] on button "Continue ➔" at bounding box center [384, 261] width 33 height 12
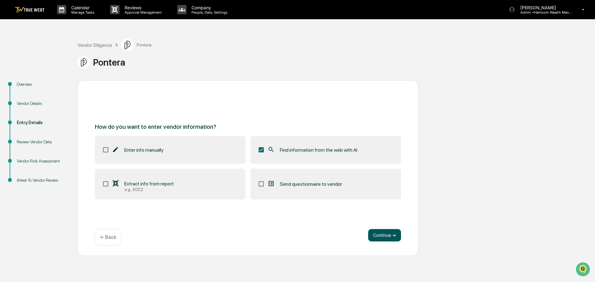
click at [382, 236] on button "Continue ➔" at bounding box center [384, 235] width 33 height 12
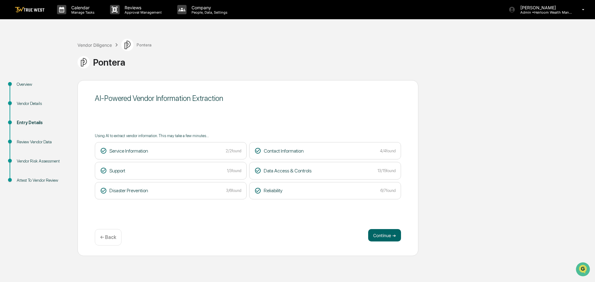
click at [382, 236] on button "Continue ➔" at bounding box center [384, 235] width 33 height 12
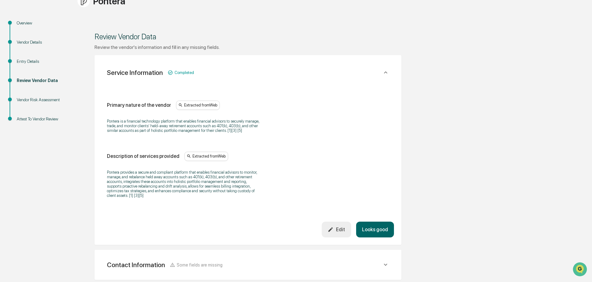
scroll to position [62, 0]
click at [377, 226] on button "Looks good" at bounding box center [375, 229] width 38 height 16
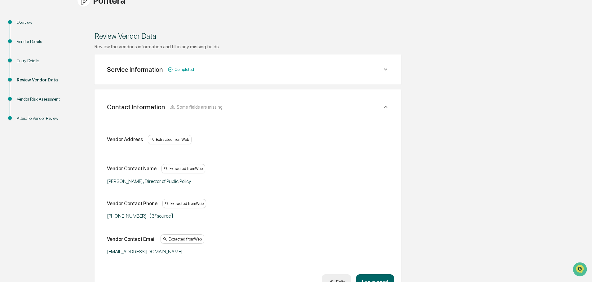
scroll to position [117, 0]
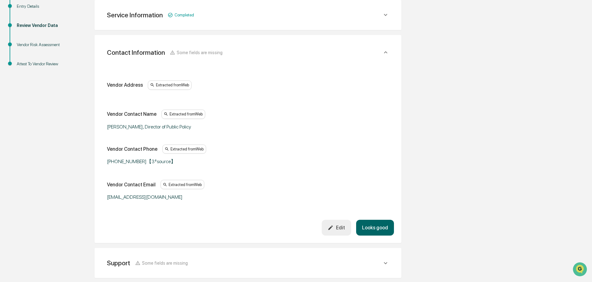
click at [375, 228] on button "Looks good" at bounding box center [375, 228] width 38 height 16
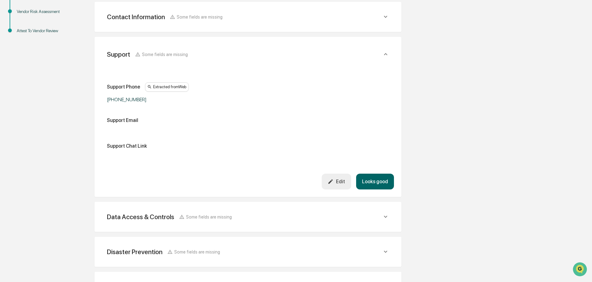
scroll to position [152, 0]
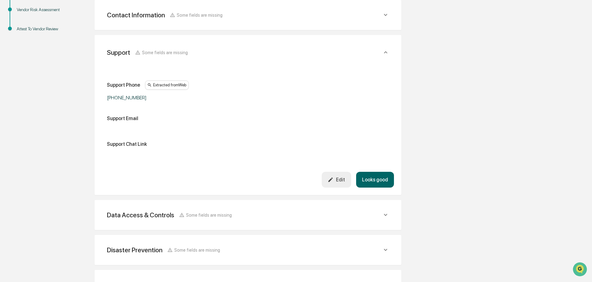
click at [372, 179] on button "Looks good" at bounding box center [375, 180] width 38 height 16
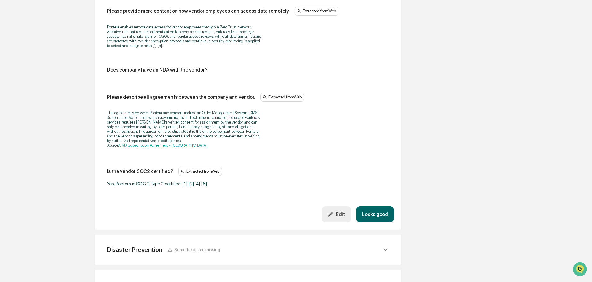
scroll to position [807, 0]
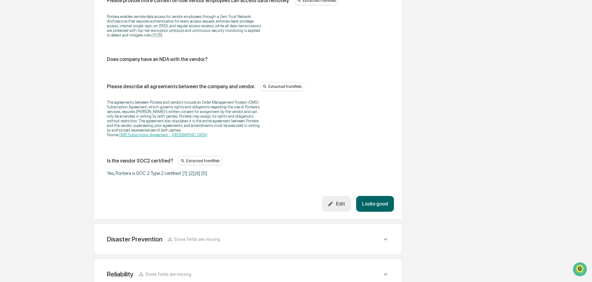
click at [373, 199] on button "Looks good" at bounding box center [375, 204] width 38 height 16
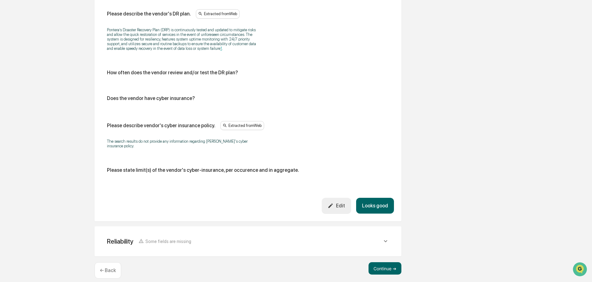
click at [376, 200] on button "Looks good" at bounding box center [375, 206] width 38 height 16
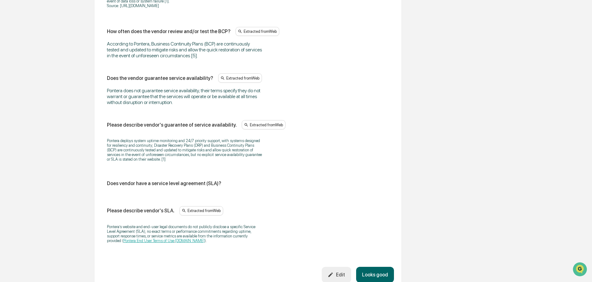
scroll to position [451, 0]
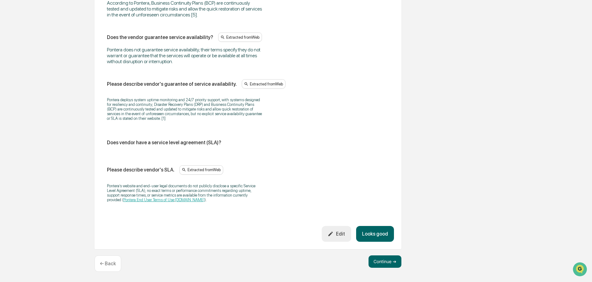
click at [379, 238] on button "Looks good" at bounding box center [375, 234] width 38 height 16
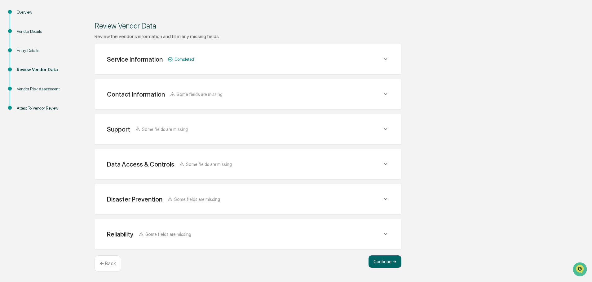
scroll to position [72, 0]
click at [382, 263] on button "Continue ➔" at bounding box center [385, 262] width 33 height 12
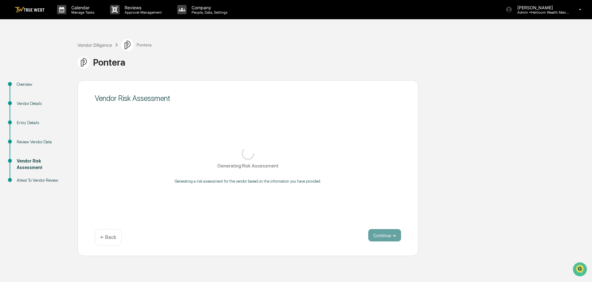
scroll to position [0, 0]
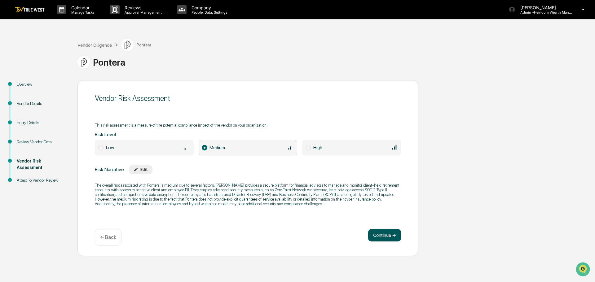
click at [386, 236] on button "Continue ➔" at bounding box center [384, 235] width 33 height 12
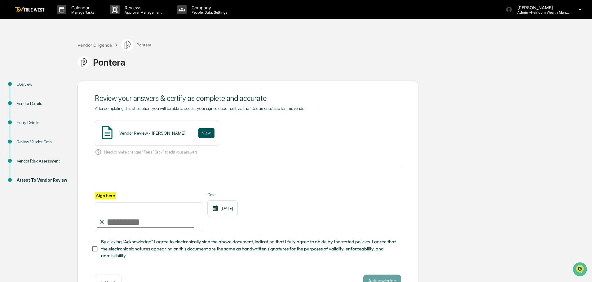
click at [202, 136] on button "View" at bounding box center [206, 133] width 16 height 10
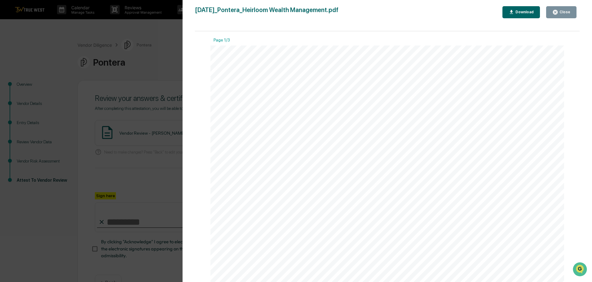
click at [567, 7] on button "Close" at bounding box center [561, 12] width 30 height 12
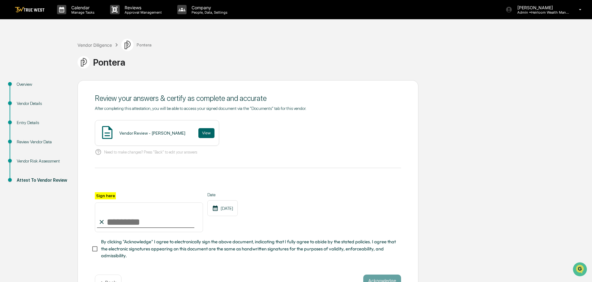
click at [145, 223] on input "Sign here" at bounding box center [149, 218] width 108 height 30
type input "**********"
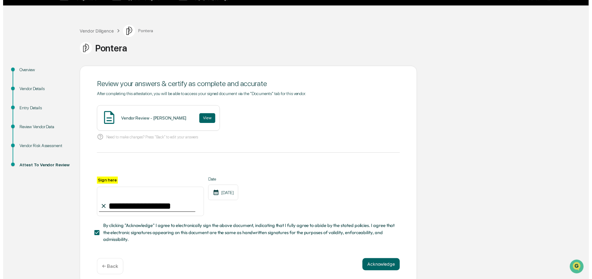
scroll to position [21, 0]
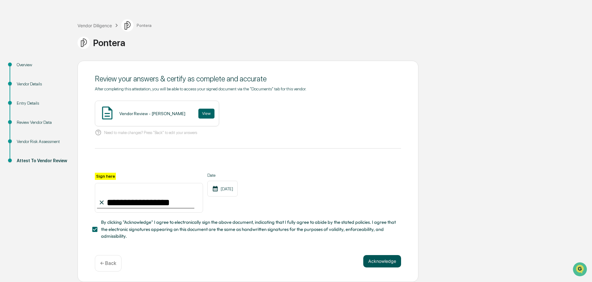
click at [386, 264] on button "Acknowledge" at bounding box center [382, 261] width 38 height 12
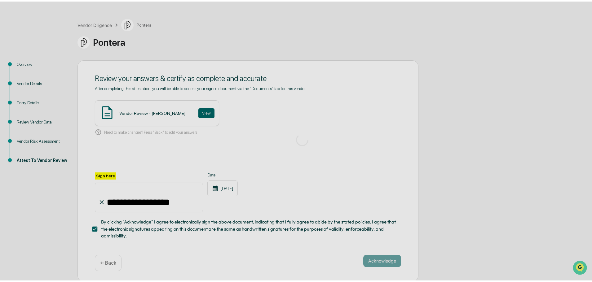
scroll to position [0, 0]
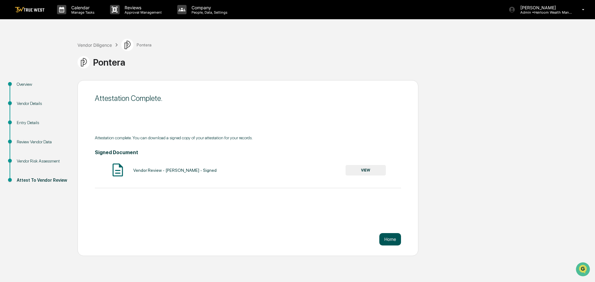
click at [386, 236] on button "Home" at bounding box center [390, 239] width 22 height 12
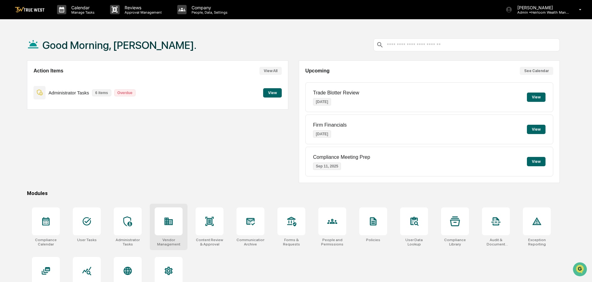
click at [170, 220] on icon at bounding box center [169, 221] width 8 height 7
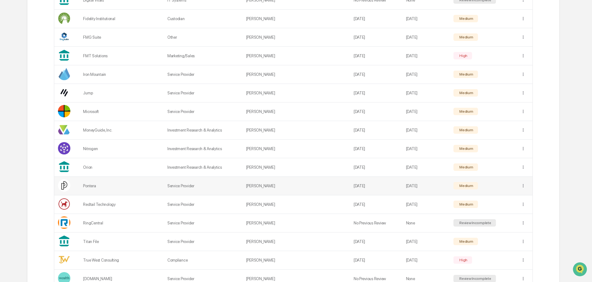
scroll to position [248, 0]
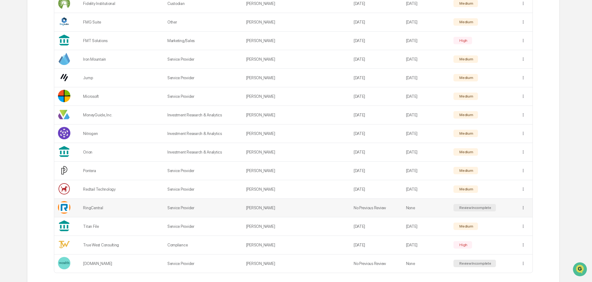
click at [188, 212] on td "Service Provider" at bounding box center [203, 208] width 79 height 19
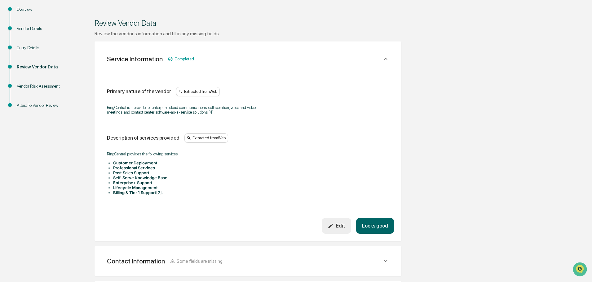
scroll to position [93, 0]
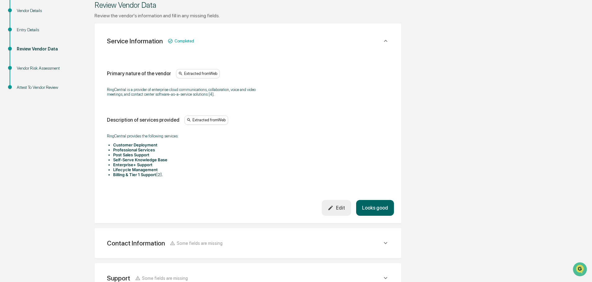
click at [364, 200] on button "Looks good" at bounding box center [375, 208] width 38 height 16
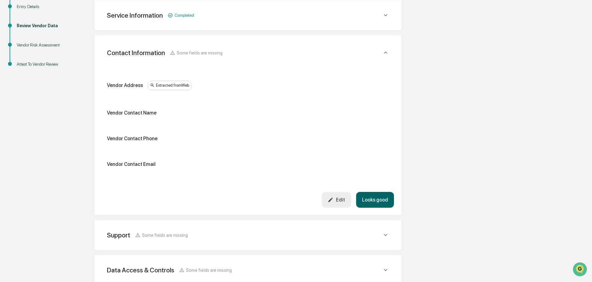
scroll to position [117, 0]
click at [334, 201] on icon "button" at bounding box center [331, 200] width 6 height 6
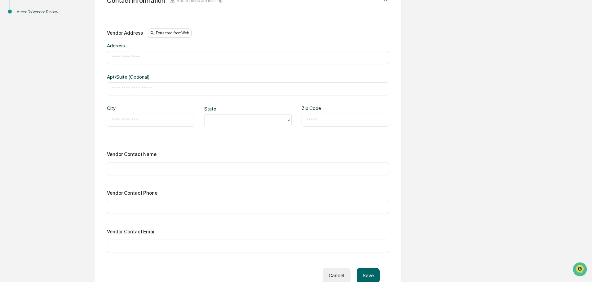
scroll to position [179, 0]
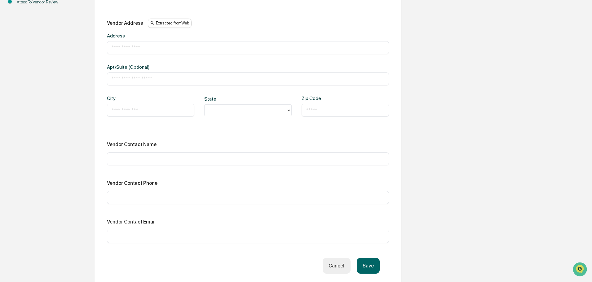
click at [138, 198] on input "text" at bounding box center [248, 198] width 273 height 6
type input "**********"
click at [227, 142] on div "Vendor Contact Name" at bounding box center [248, 145] width 282 height 6
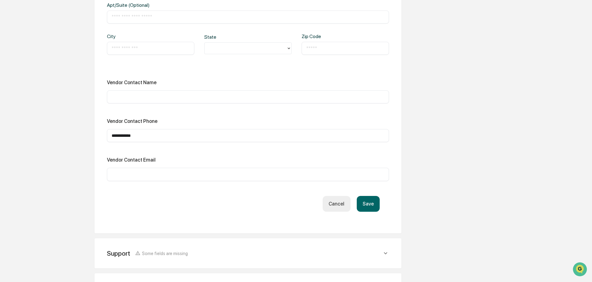
click at [365, 203] on button "Save" at bounding box center [368, 204] width 23 height 16
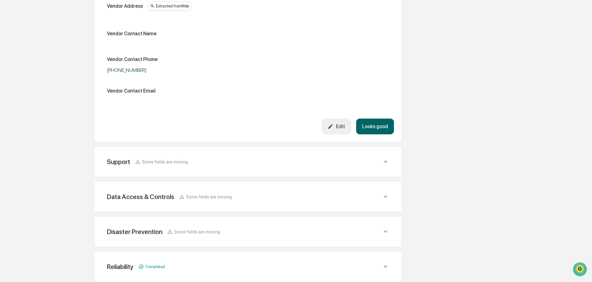
scroll to position [228, 0]
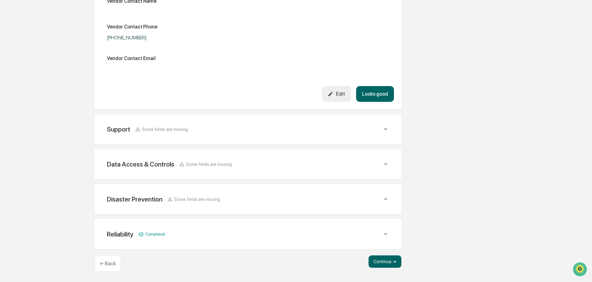
click at [377, 94] on button "Looks good" at bounding box center [375, 94] width 38 height 16
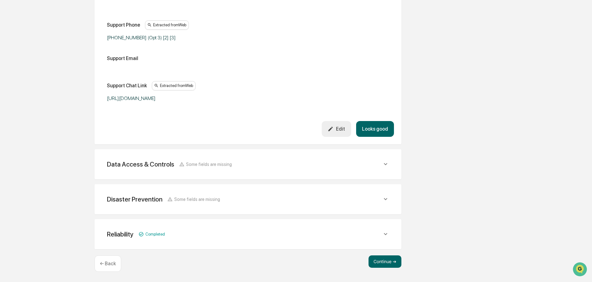
scroll to position [152, 0]
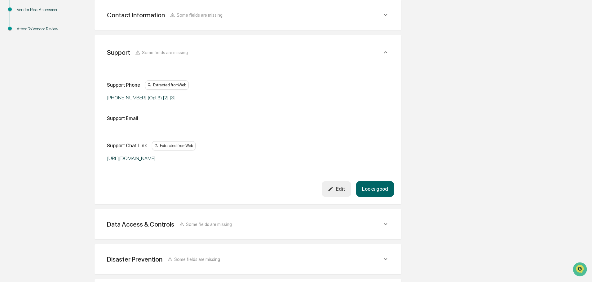
click at [374, 191] on button "Looks good" at bounding box center [375, 189] width 38 height 16
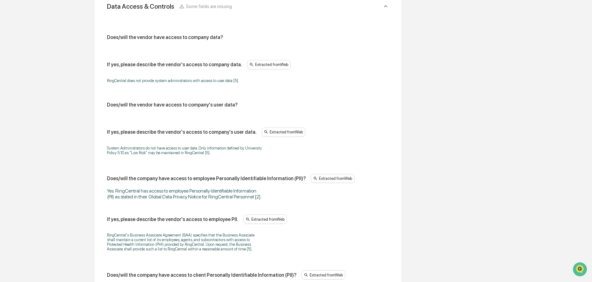
scroll to position [249, 0]
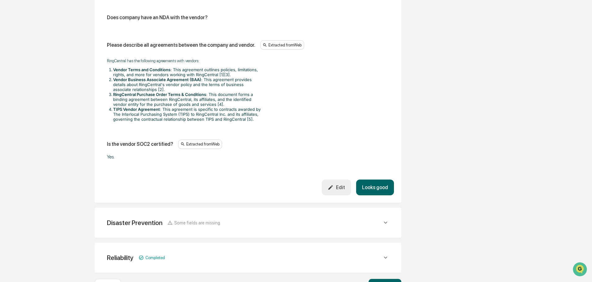
click at [376, 196] on button "Looks good" at bounding box center [375, 188] width 38 height 16
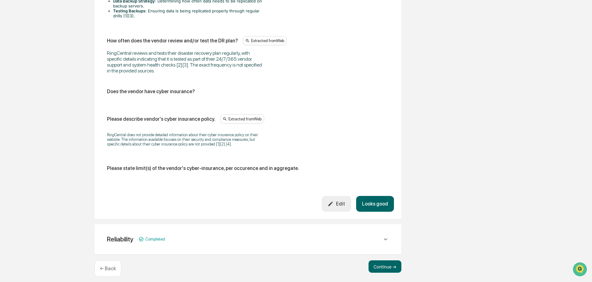
click at [373, 196] on button "Looks good" at bounding box center [375, 204] width 38 height 16
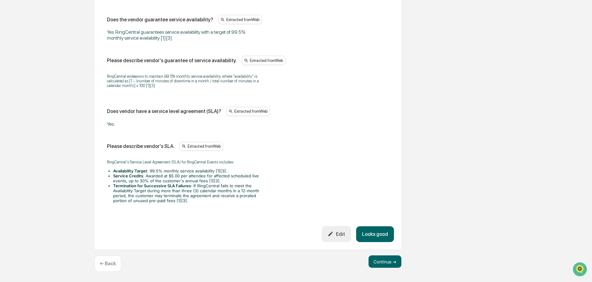
click at [383, 234] on button "Looks good" at bounding box center [375, 235] width 38 height 16
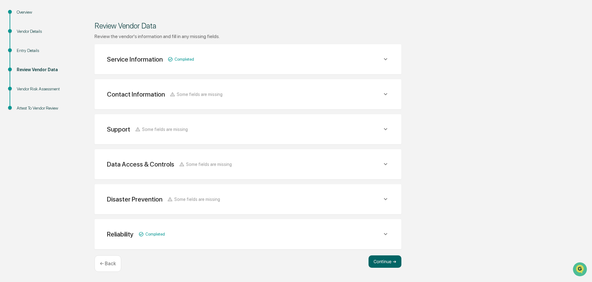
scroll to position [72, 0]
click at [390, 264] on button "Continue ➔" at bounding box center [385, 262] width 33 height 12
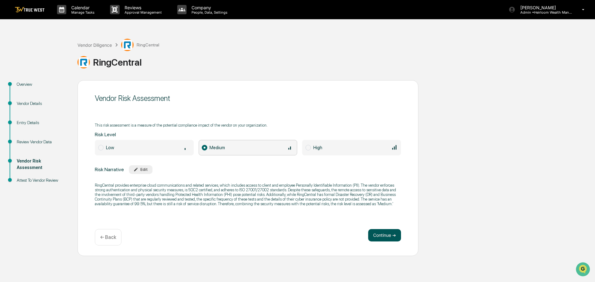
click at [379, 234] on button "Continue ➔" at bounding box center [384, 235] width 33 height 12
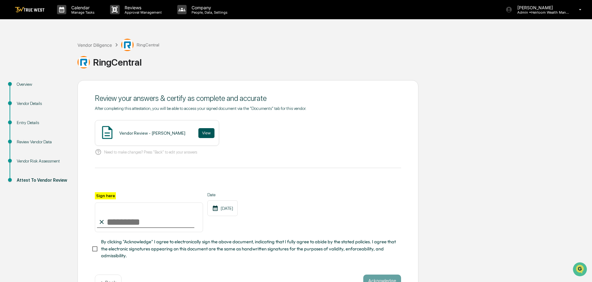
click at [201, 134] on button "View" at bounding box center [206, 133] width 16 height 10
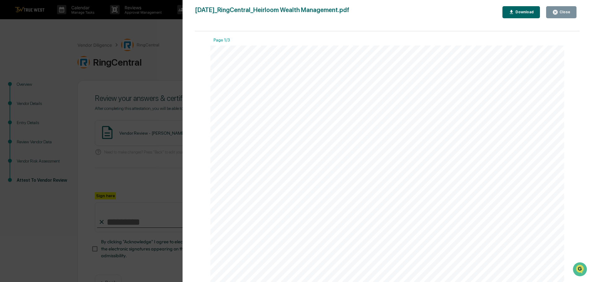
click at [568, 12] on div "Close" at bounding box center [564, 12] width 12 height 4
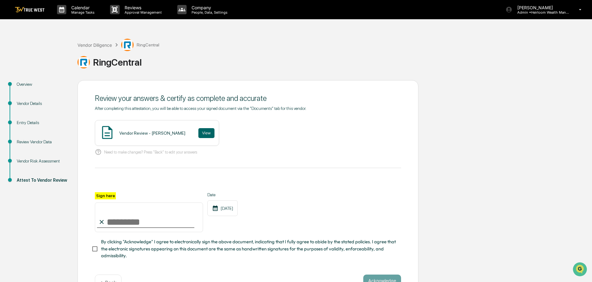
click at [145, 223] on input "Sign here" at bounding box center [149, 218] width 108 height 30
type input "**********"
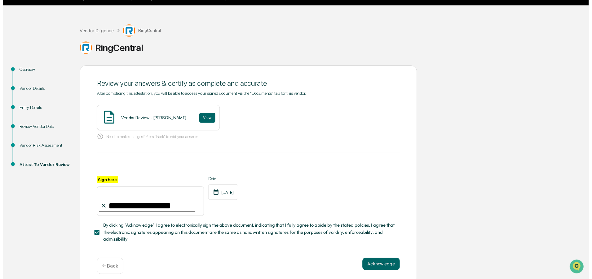
scroll to position [21, 0]
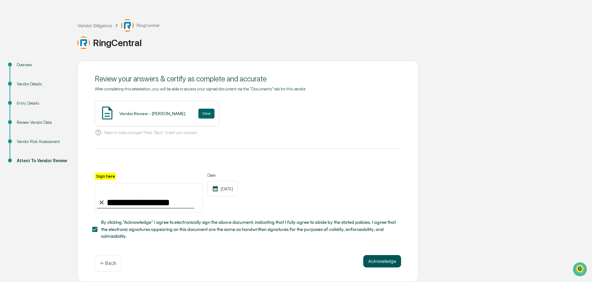
click at [375, 262] on button "Acknowledge" at bounding box center [382, 261] width 38 height 12
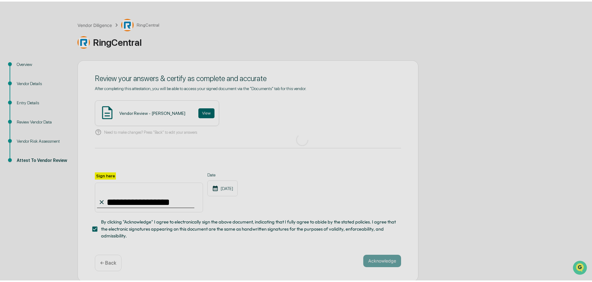
scroll to position [0, 0]
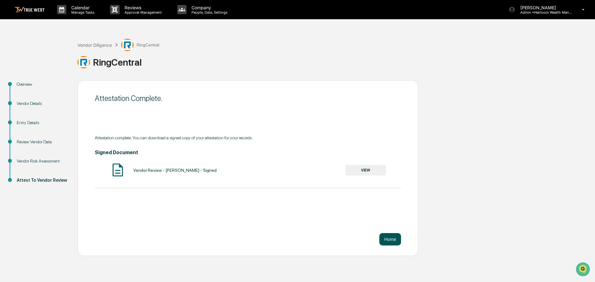
click at [386, 240] on button "Home" at bounding box center [390, 239] width 22 height 12
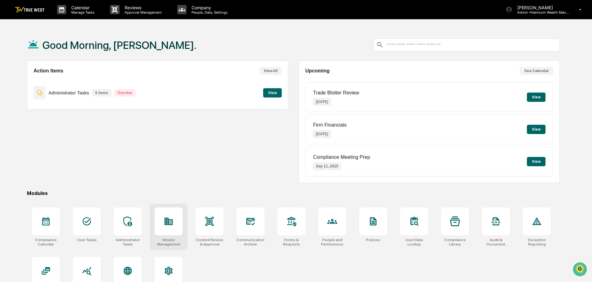
click at [174, 229] on div at bounding box center [169, 222] width 28 height 28
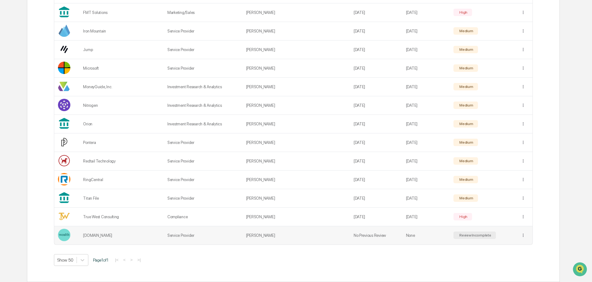
click at [168, 237] on td "Service Provider" at bounding box center [203, 236] width 79 height 18
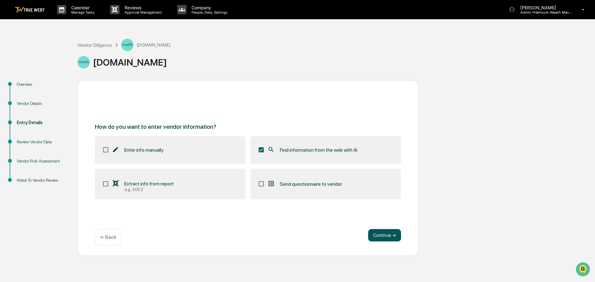
click at [383, 237] on button "Continue ➔" at bounding box center [384, 235] width 33 height 12
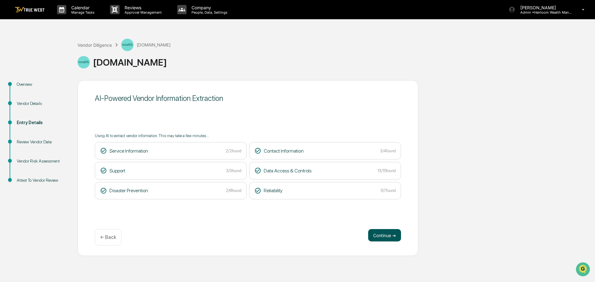
click at [380, 237] on button "Continue ➔" at bounding box center [384, 235] width 33 height 12
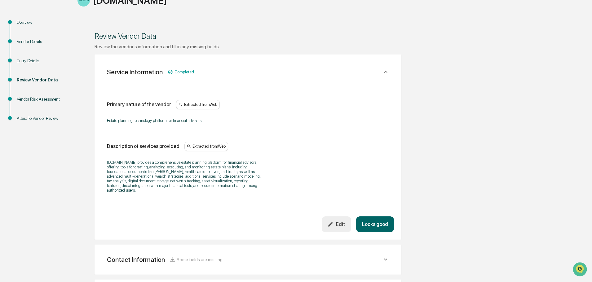
click at [372, 219] on button "Looks good" at bounding box center [375, 225] width 38 height 16
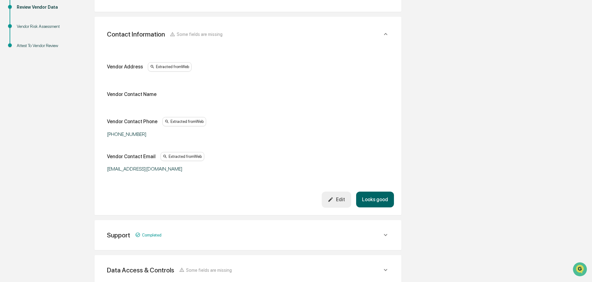
scroll to position [124, 0]
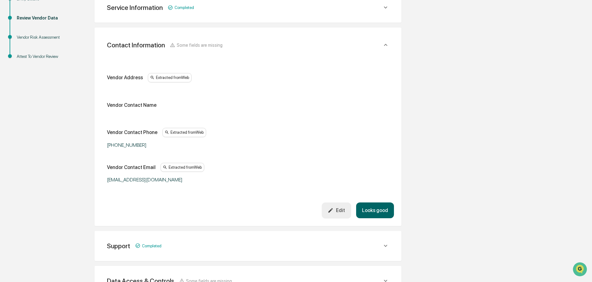
click at [375, 210] on button "Looks good" at bounding box center [375, 211] width 38 height 16
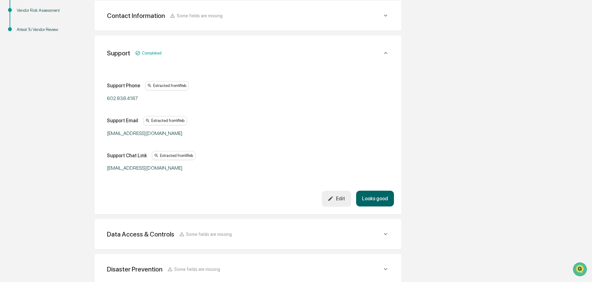
scroll to position [152, 0]
click at [373, 196] on button "Looks good" at bounding box center [375, 198] width 38 height 16
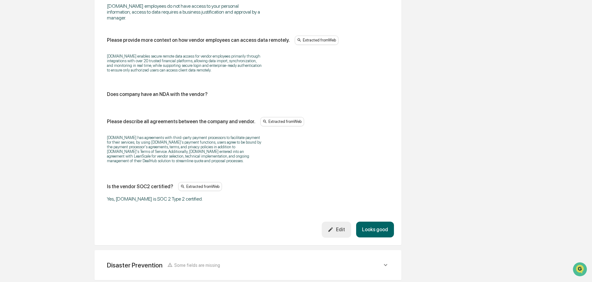
scroll to position [714, 0]
click at [374, 221] on button "Looks good" at bounding box center [375, 229] width 38 height 16
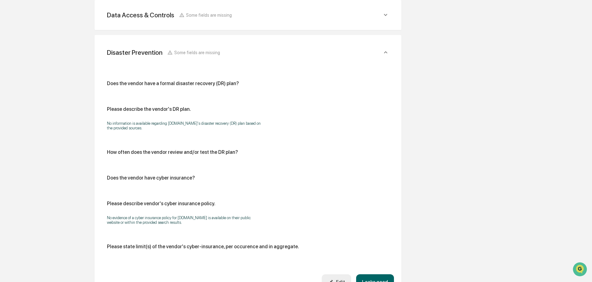
scroll to position [253, 0]
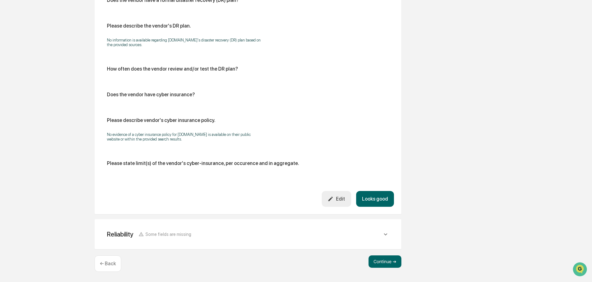
click at [375, 197] on button "Looks good" at bounding box center [375, 199] width 38 height 16
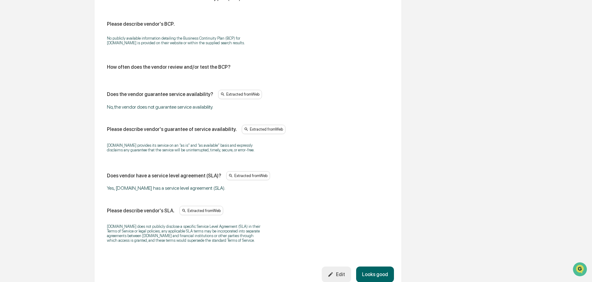
scroll to position [350, 0]
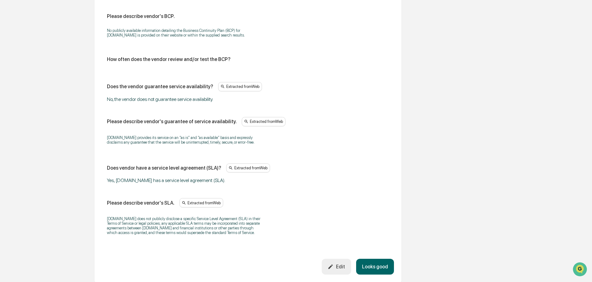
click at [378, 266] on button "Looks good" at bounding box center [375, 267] width 38 height 16
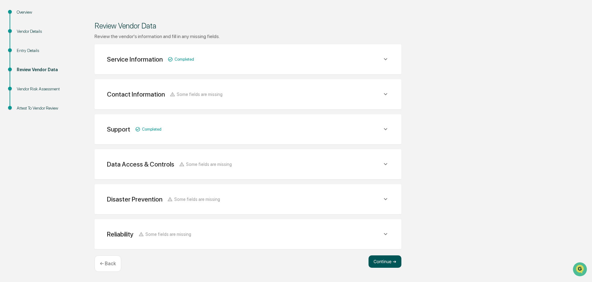
scroll to position [72, 0]
click at [384, 263] on button "Continue ➔" at bounding box center [385, 262] width 33 height 12
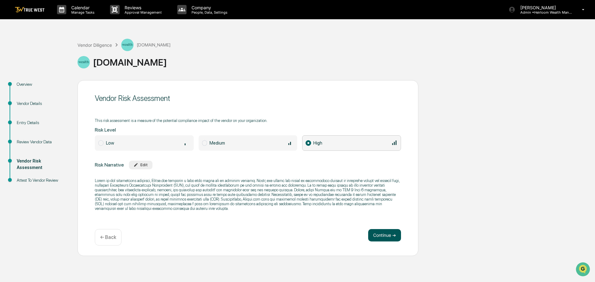
click at [383, 236] on button "Continue ➔" at bounding box center [384, 235] width 33 height 12
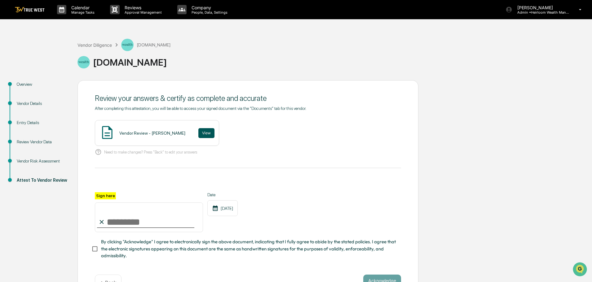
click at [202, 134] on button "View" at bounding box center [206, 133] width 16 height 10
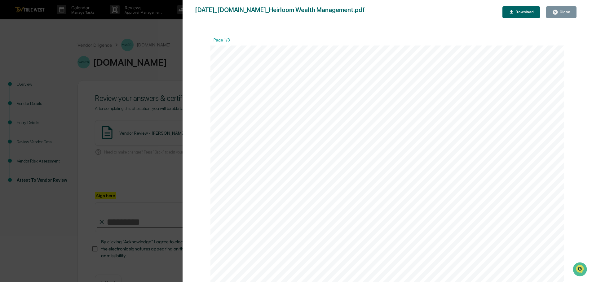
click at [559, 11] on div "Close" at bounding box center [564, 12] width 12 height 4
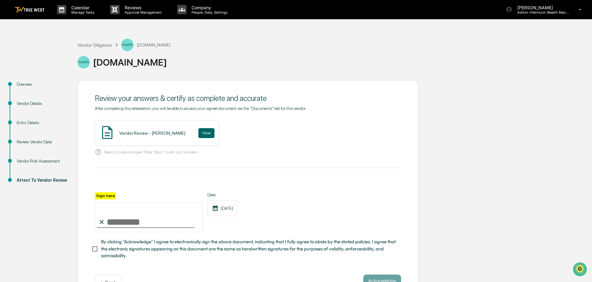
click at [148, 221] on input "Sign here" at bounding box center [149, 218] width 108 height 30
type input "**********"
click at [375, 280] on button "Acknowledge" at bounding box center [382, 281] width 38 height 12
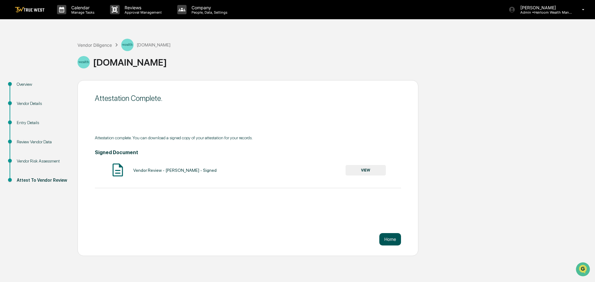
click at [391, 241] on button "Home" at bounding box center [390, 239] width 22 height 12
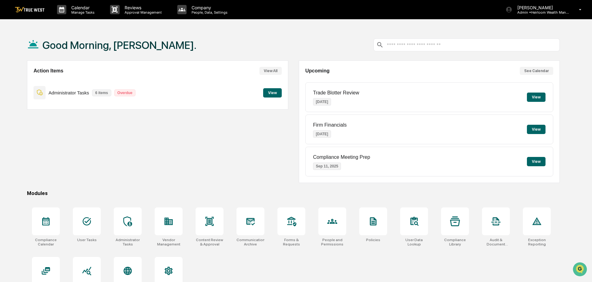
click at [270, 91] on button "View" at bounding box center [272, 92] width 19 height 9
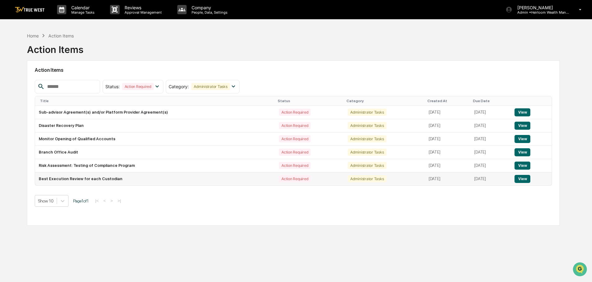
click at [521, 178] on button "View" at bounding box center [523, 179] width 16 height 8
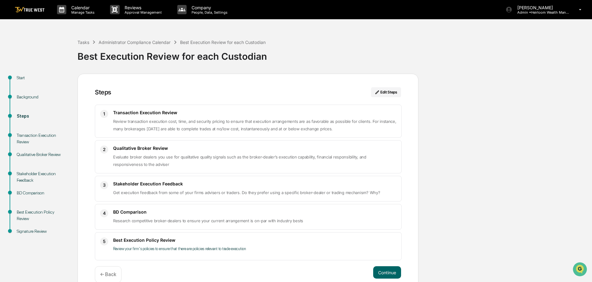
click at [32, 10] on img at bounding box center [30, 10] width 30 height 6
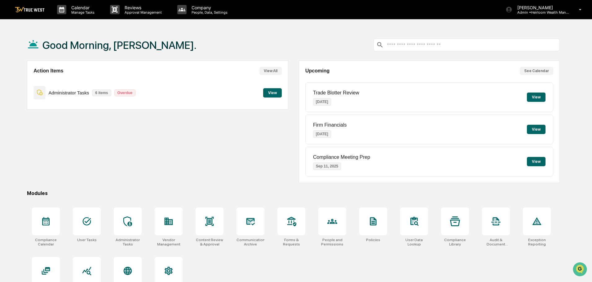
click at [277, 96] on button "View" at bounding box center [272, 92] width 19 height 9
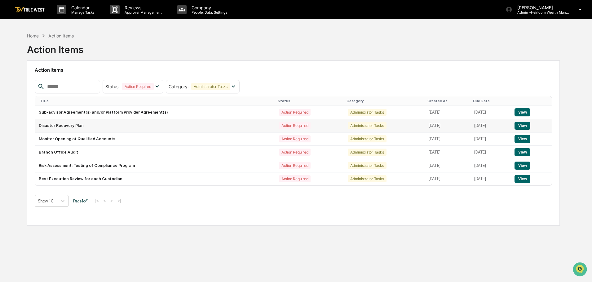
click at [90, 125] on td "Disaster Recovery Plan" at bounding box center [155, 125] width 240 height 13
click at [523, 126] on button "View" at bounding box center [523, 126] width 16 height 8
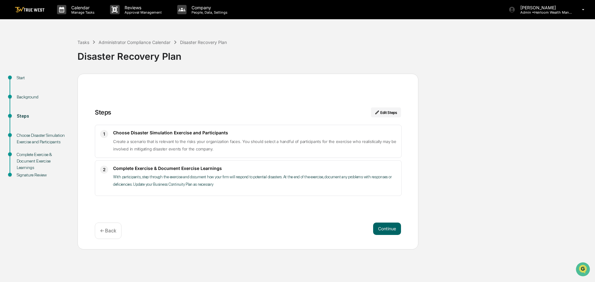
click at [37, 12] on img at bounding box center [30, 10] width 30 height 6
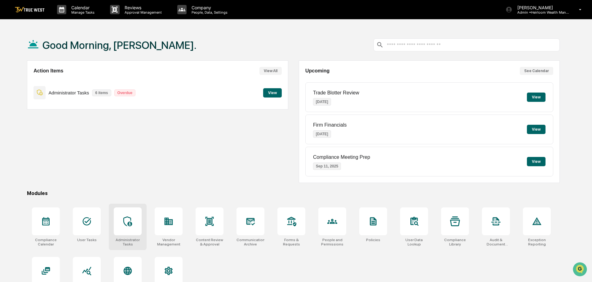
click at [125, 222] on icon at bounding box center [128, 222] width 10 height 10
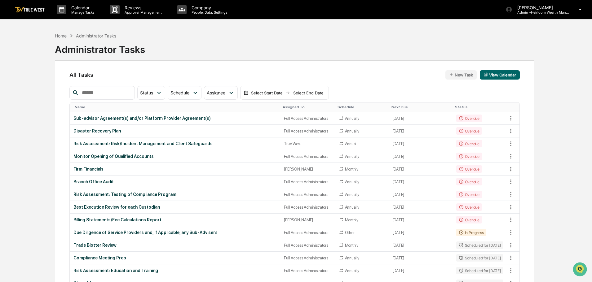
click at [30, 10] on img at bounding box center [30, 10] width 30 height 6
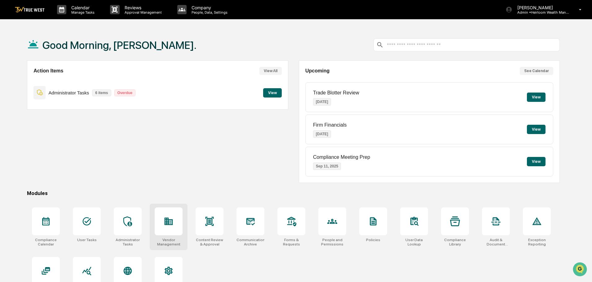
click at [174, 221] on div at bounding box center [169, 222] width 28 height 28
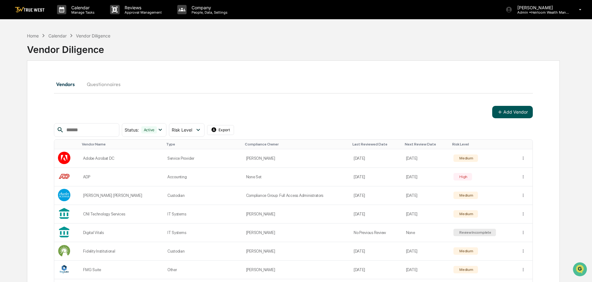
click at [507, 113] on button "Add Vendor" at bounding box center [512, 112] width 41 height 12
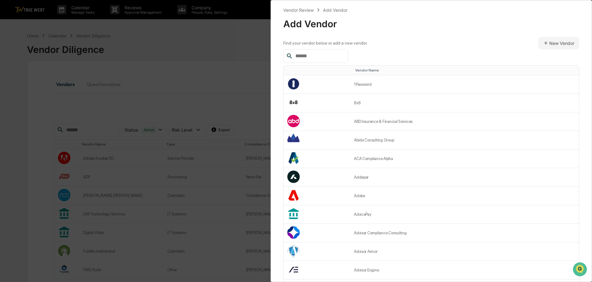
click at [335, 52] on input "text" at bounding box center [319, 56] width 53 height 8
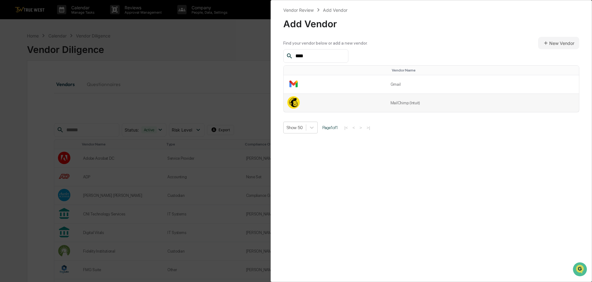
type input "****"
click at [398, 107] on td "MailChimp (Intuit)" at bounding box center [483, 103] width 192 height 18
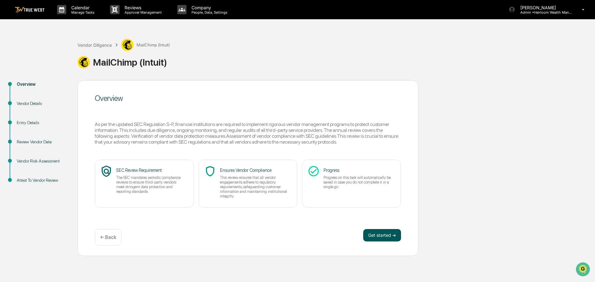
click at [382, 236] on button "Get started ➔" at bounding box center [382, 235] width 38 height 12
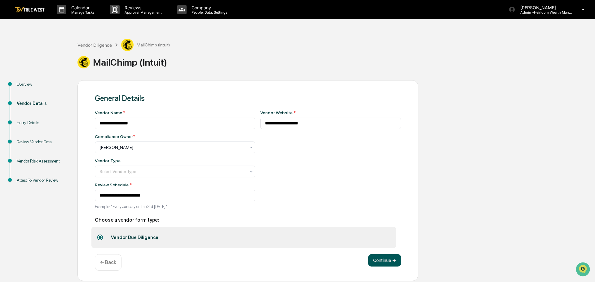
click at [379, 259] on button "Continue ➔" at bounding box center [384, 261] width 33 height 12
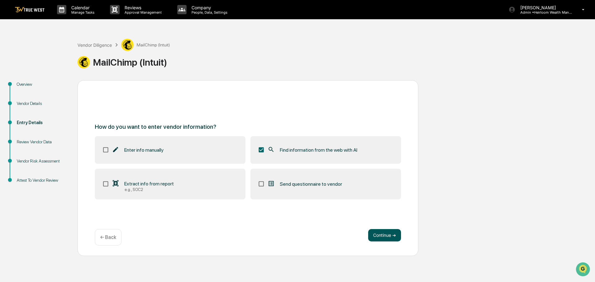
click at [386, 236] on button "Continue ➔" at bounding box center [384, 235] width 33 height 12
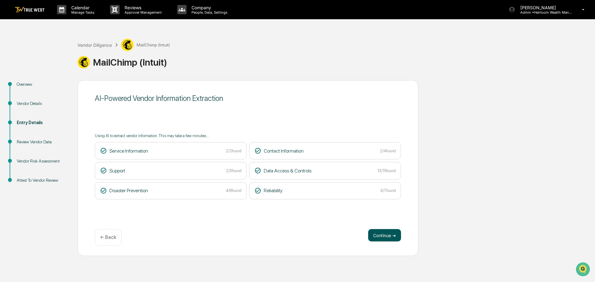
click at [382, 231] on button "Continue ➔" at bounding box center [384, 235] width 33 height 12
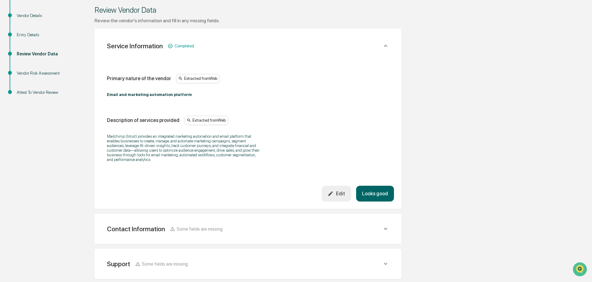
scroll to position [93, 0]
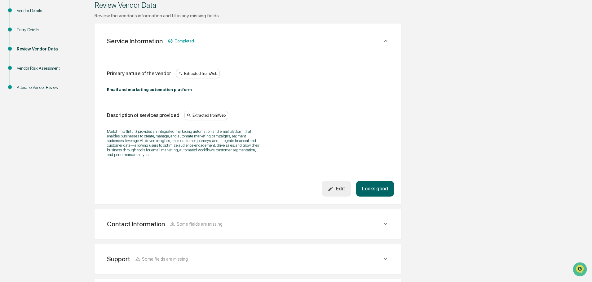
click at [363, 185] on button "Looks good" at bounding box center [375, 189] width 38 height 16
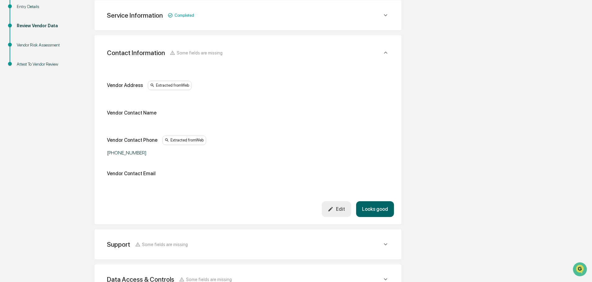
scroll to position [117, 0]
click at [370, 210] on button "Looks good" at bounding box center [375, 209] width 38 height 16
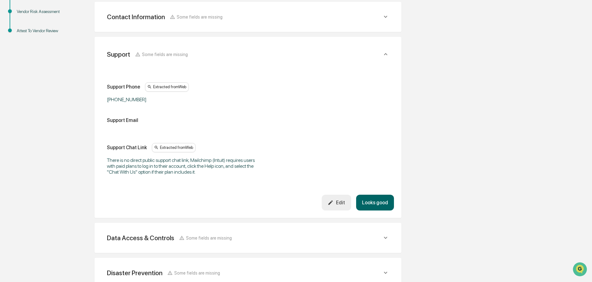
scroll to position [152, 0]
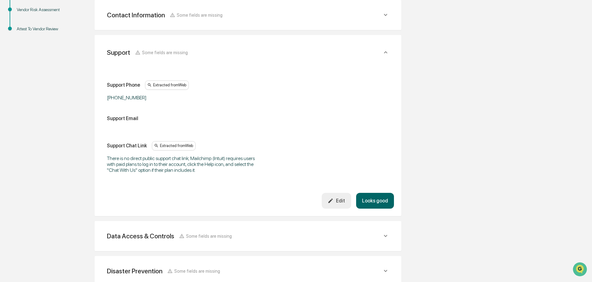
click at [373, 200] on button "Looks good" at bounding box center [375, 201] width 38 height 16
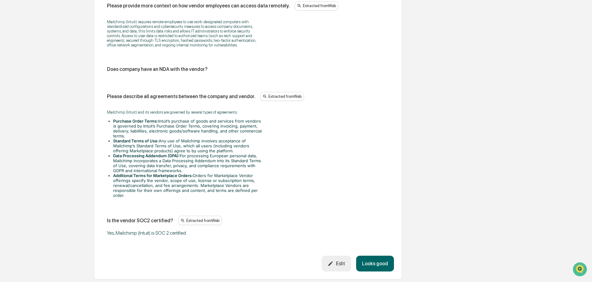
scroll to position [838, 0]
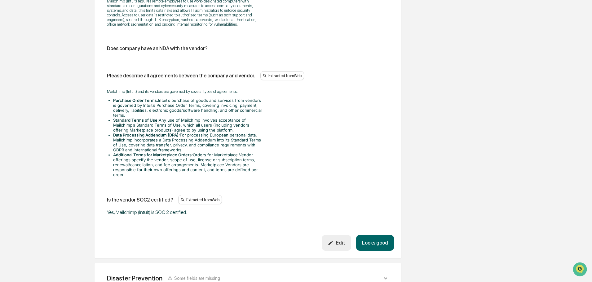
click at [373, 235] on button "Looks good" at bounding box center [375, 243] width 38 height 16
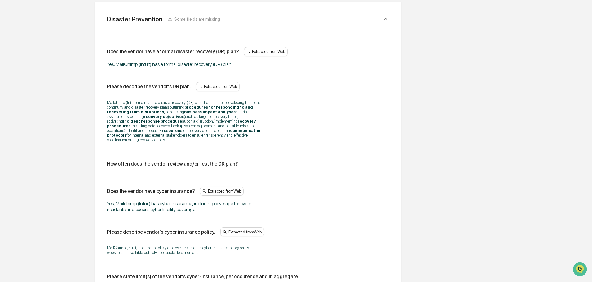
scroll to position [364, 0]
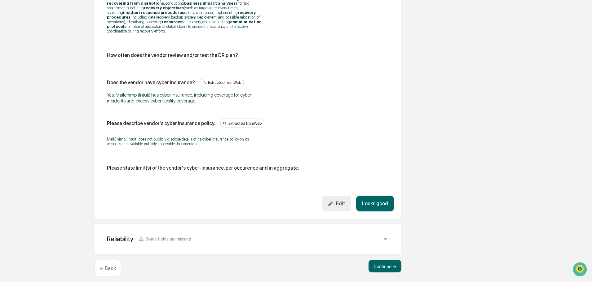
click at [375, 201] on button "Looks good" at bounding box center [375, 204] width 38 height 16
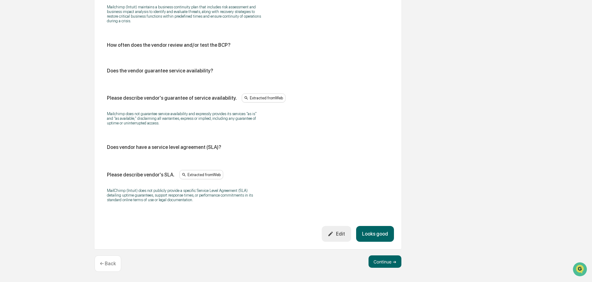
click at [374, 233] on button "Looks good" at bounding box center [375, 234] width 38 height 16
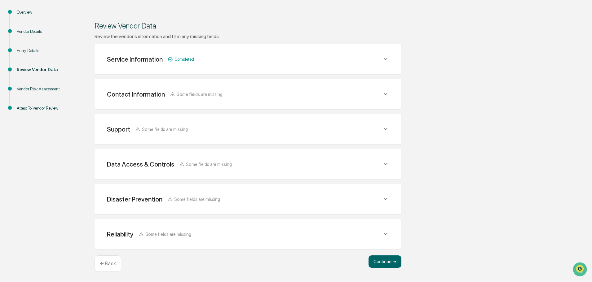
scroll to position [72, 0]
click at [384, 262] on button "Continue ➔" at bounding box center [385, 262] width 33 height 12
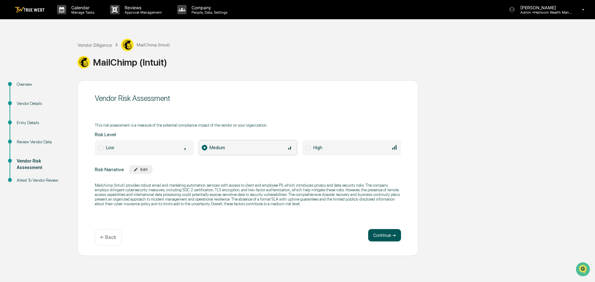
click at [387, 238] on button "Continue ➔" at bounding box center [384, 235] width 33 height 12
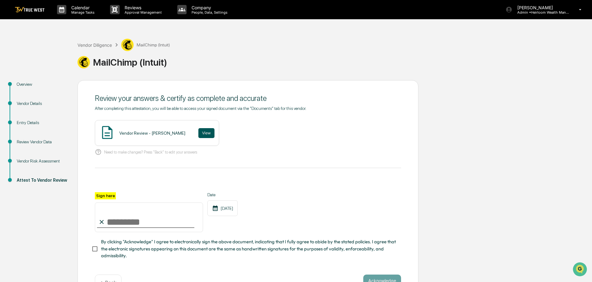
click at [205, 133] on button "View" at bounding box center [206, 133] width 16 height 10
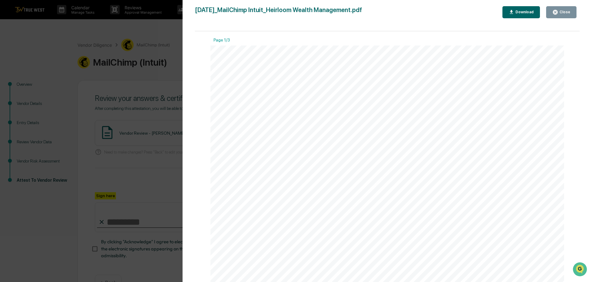
click at [560, 11] on div "Close" at bounding box center [564, 12] width 12 height 4
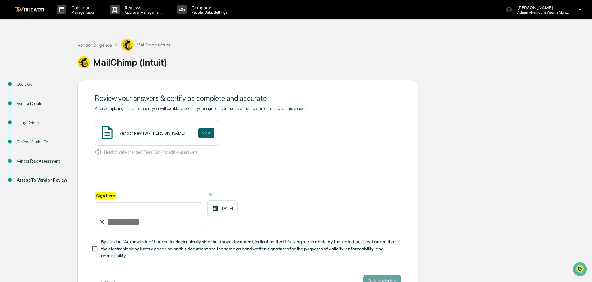
click at [136, 227] on input "Sign here" at bounding box center [149, 218] width 108 height 30
type input "**********"
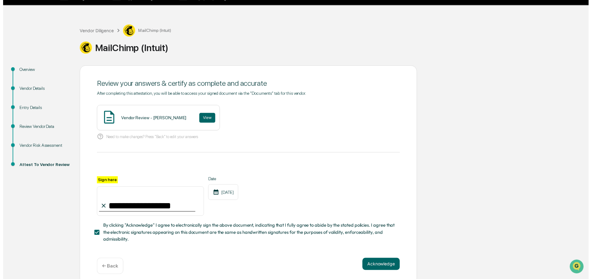
scroll to position [21, 0]
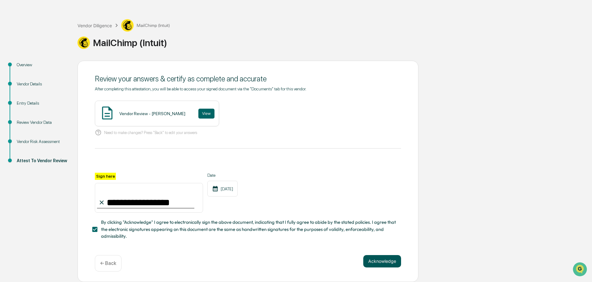
click at [384, 262] on button "Acknowledge" at bounding box center [382, 261] width 38 height 12
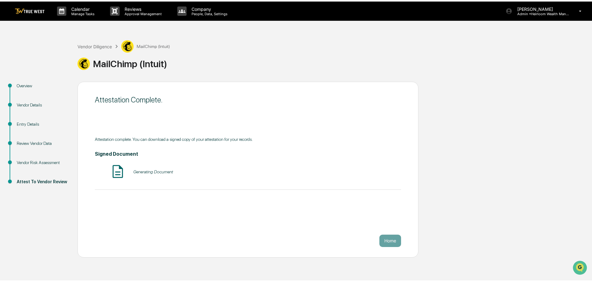
scroll to position [0, 0]
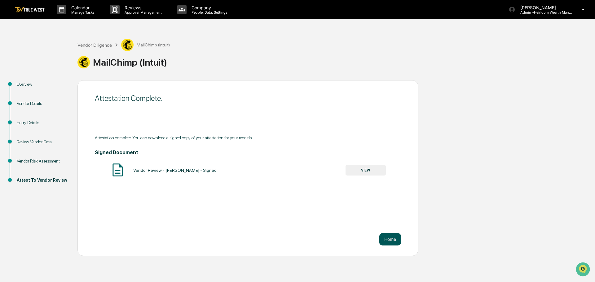
click at [387, 238] on button "Home" at bounding box center [390, 239] width 22 height 12
